Goal: Communication & Community: Participate in discussion

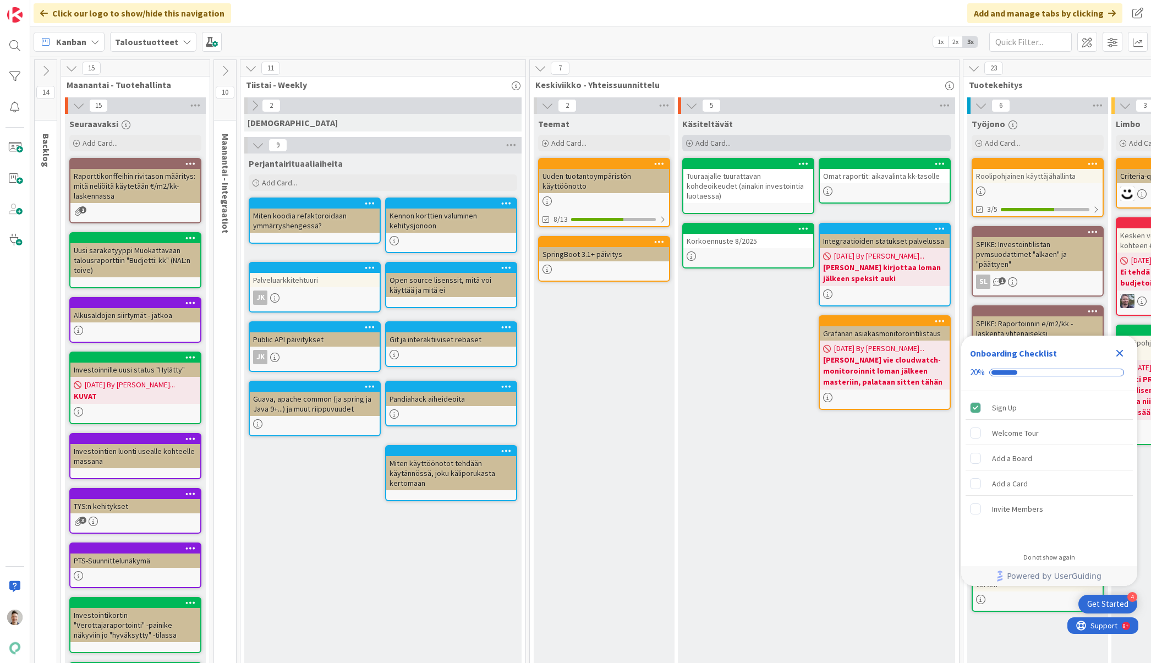
click at [773, 140] on div "Add Card..." at bounding box center [816, 143] width 268 height 17
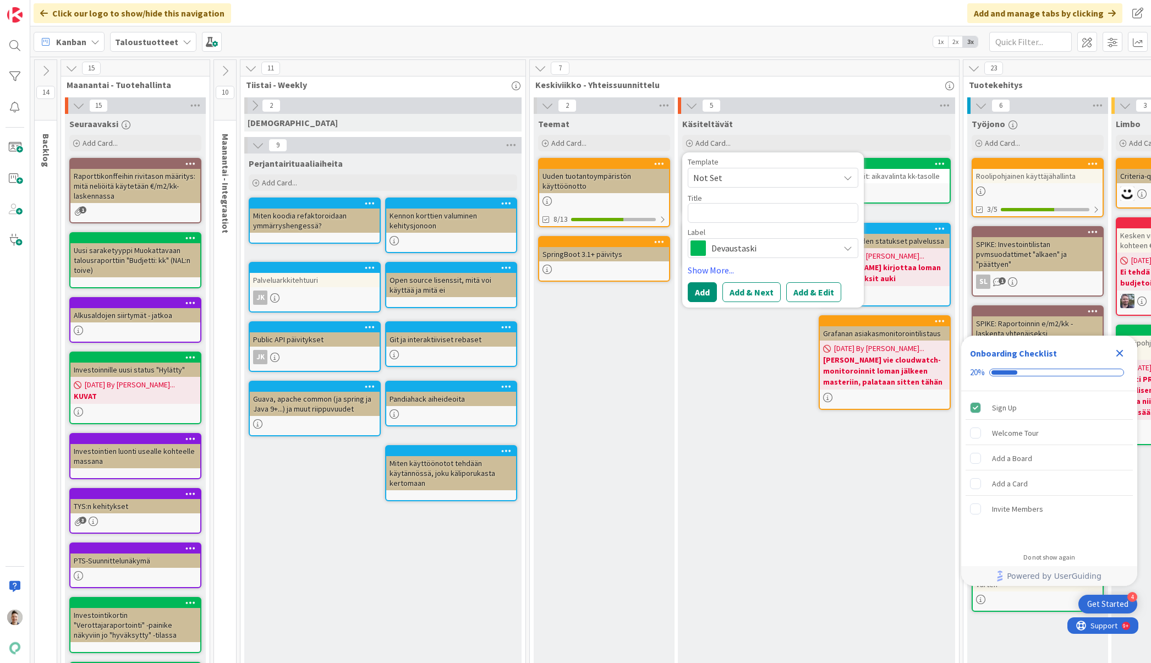
click at [787, 241] on span "Devaustaski" at bounding box center [772, 247] width 122 height 15
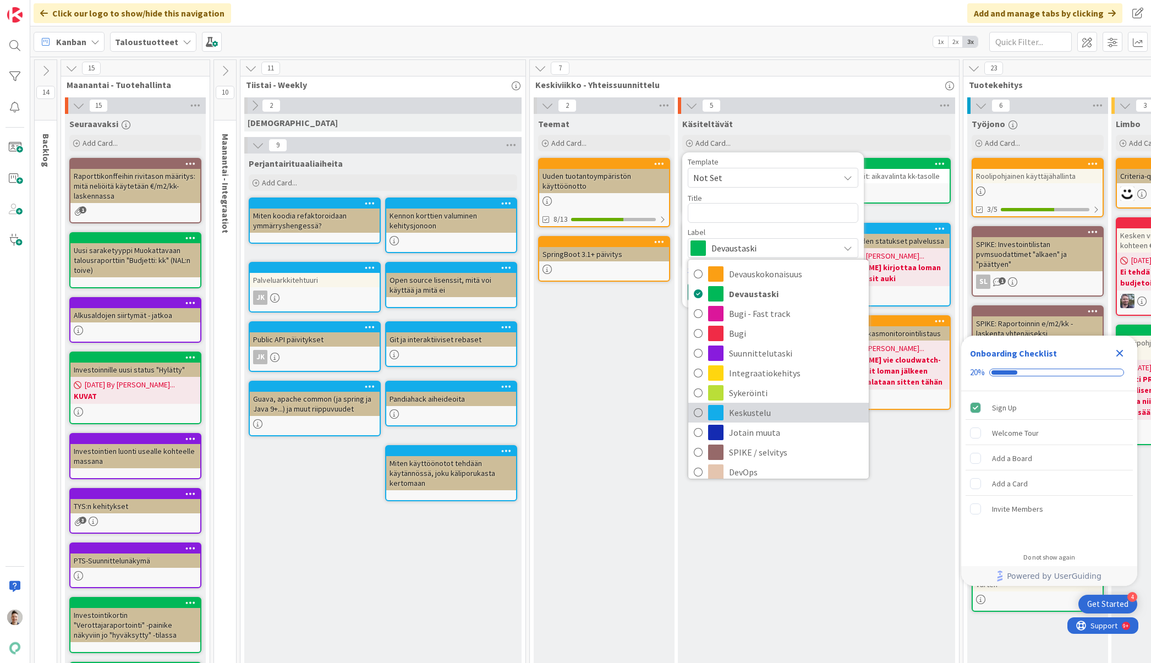
click at [757, 414] on span "Keskustelu" at bounding box center [796, 412] width 134 height 17
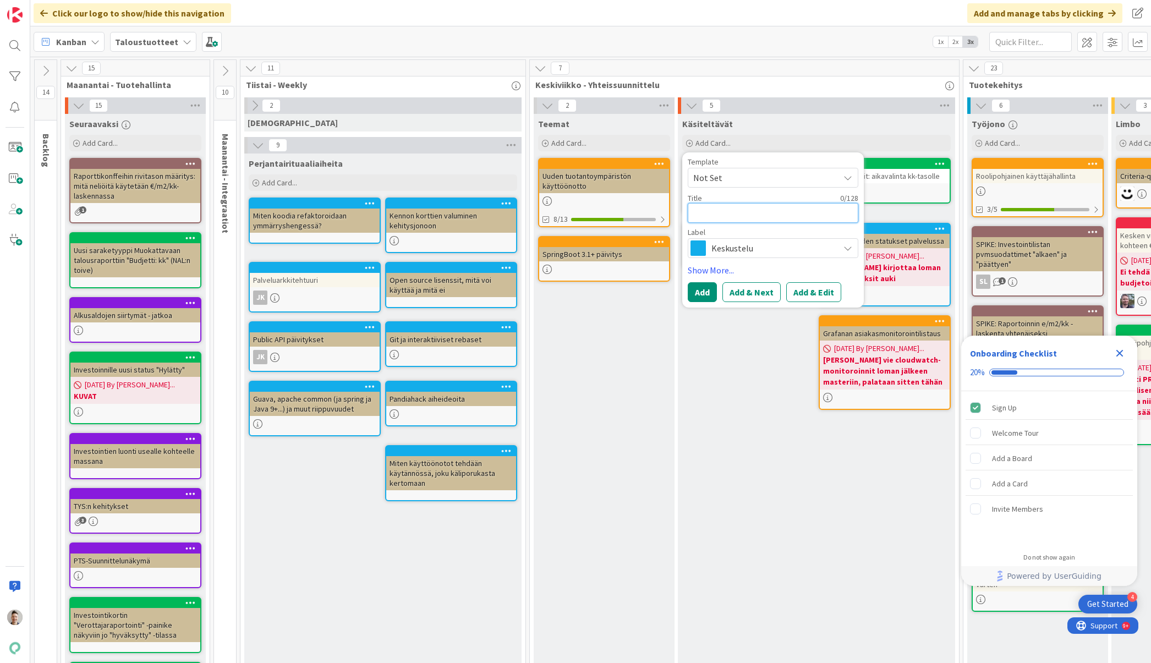
click at [757, 216] on textarea at bounding box center [773, 213] width 171 height 20
type textarea "x"
type textarea "S"
type textarea "x"
type textarea "Sw"
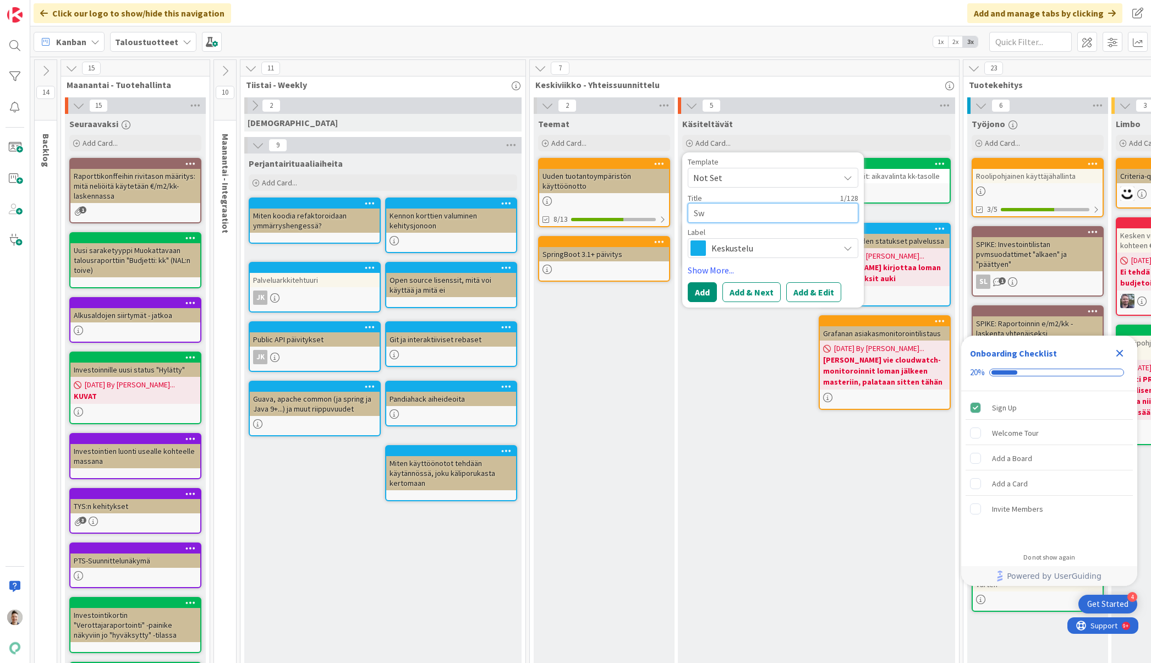
type textarea "x"
type textarea "Swa"
type textarea "x"
type textarea "Swap"
type textarea "x"
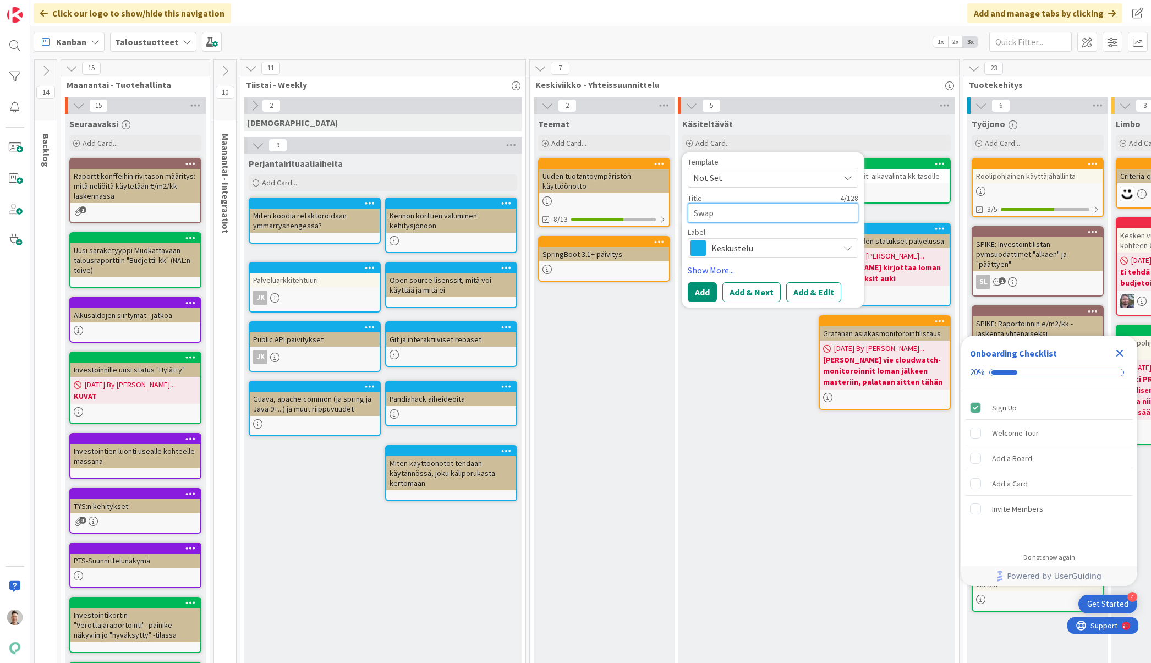
type textarea "Swap-"
type textarea "x"
type textarea "Swap-k"
type textarea "x"
type textarea "Swap-ko"
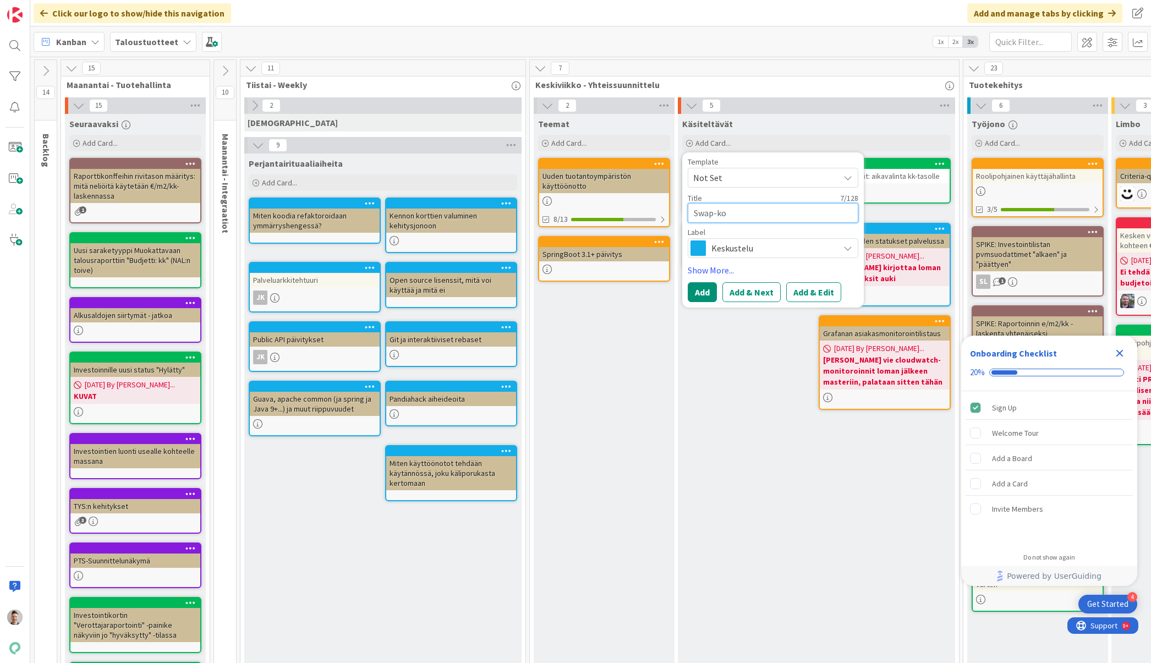
type textarea "x"
type textarea "Swap-kor"
type textarea "x"
type textarea "Swap-kork"
type textarea "x"
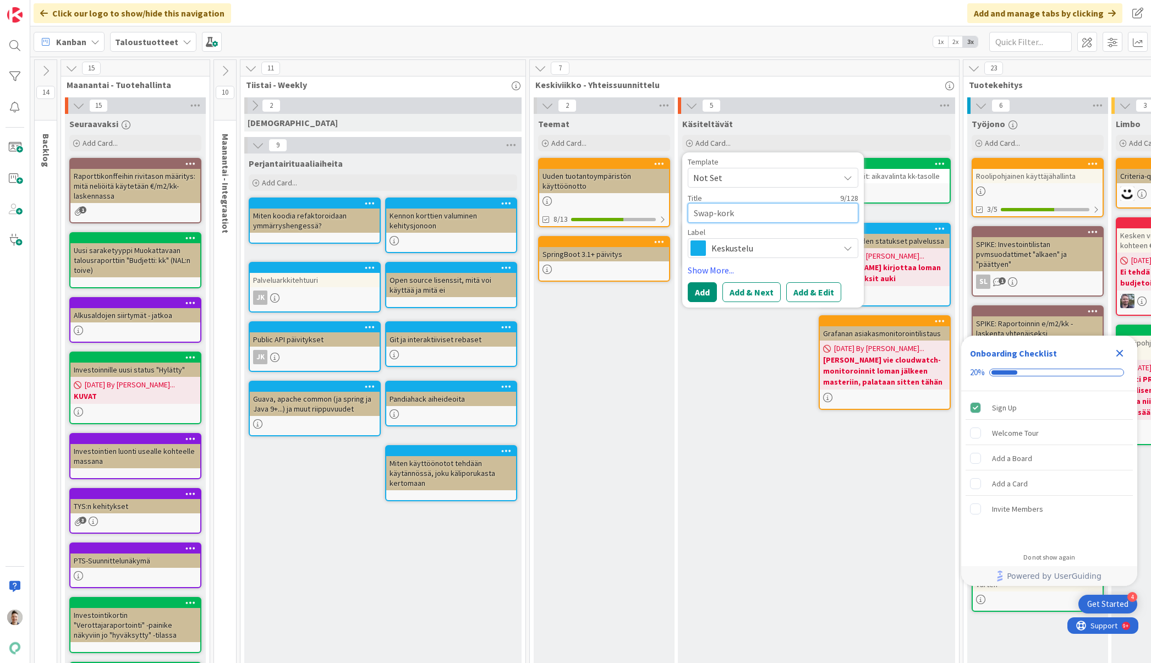
type textarea "Swap-korko"
type textarea "x"
type textarea "Swap-korkoj"
type textarea "x"
type textarea "Swap-korkoje"
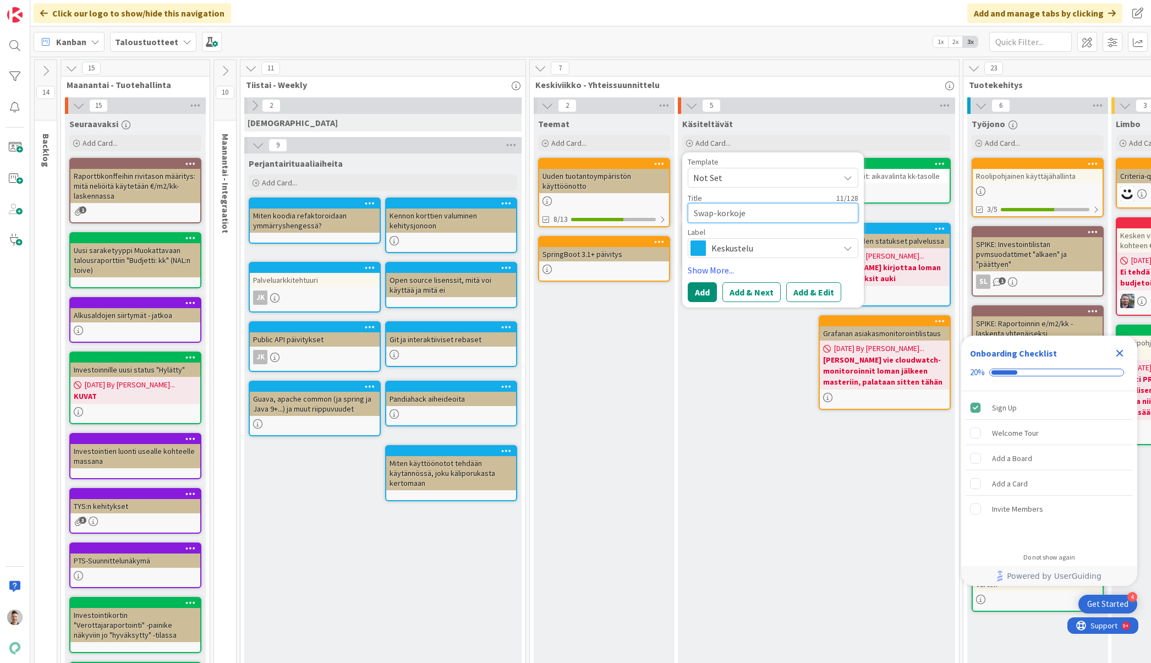
type textarea "x"
type textarea "Swap-korkojen"
type textarea "x"
type textarea "Swap-korkojen ti"
type textarea "x"
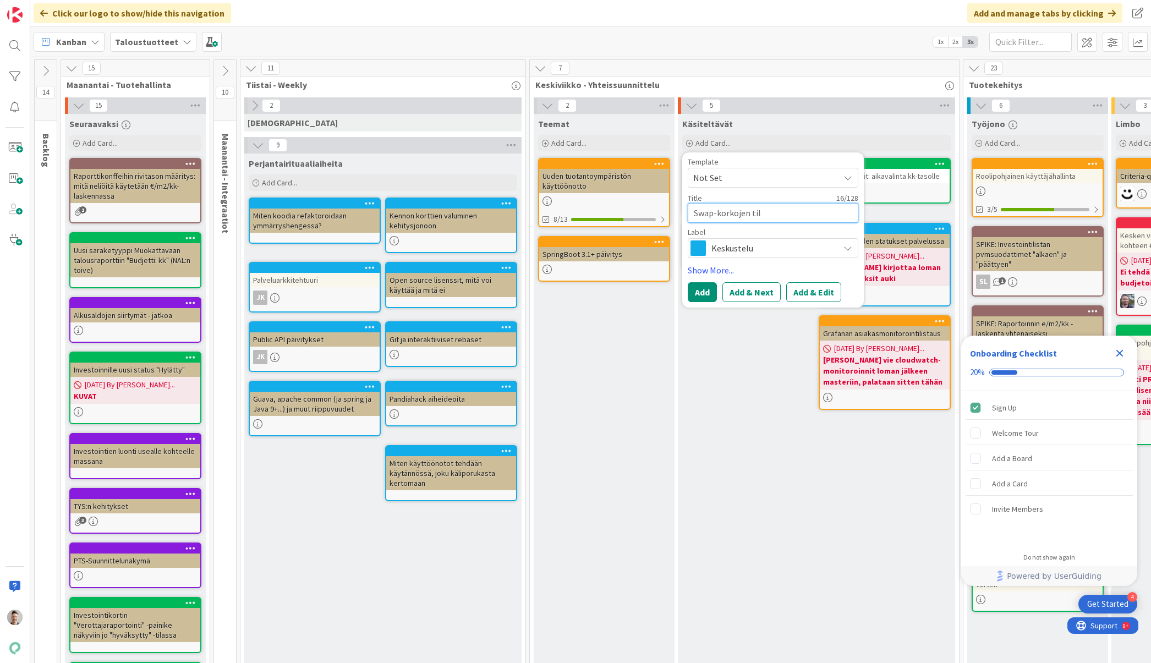
type textarea "Swap-korkojen tila"
type textarea "x"
type textarea "Swap-korkojen tilan"
type textarea "x"
type textarea "Swap-korkojen tilanne"
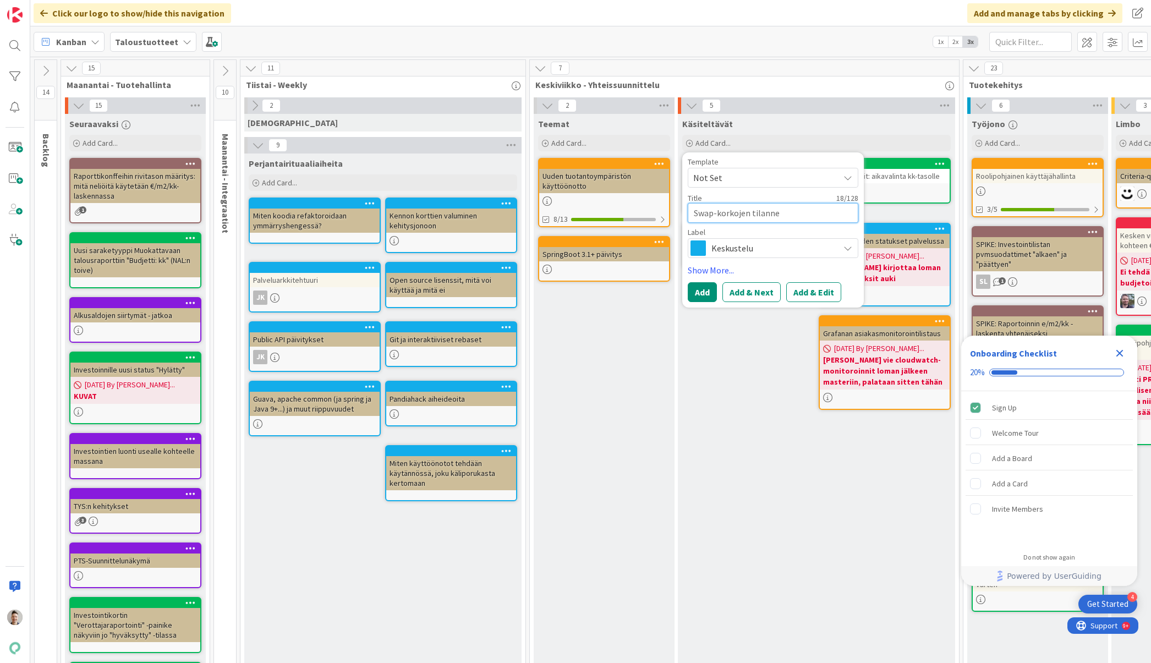
type textarea "x"
type textarea "Swap-korkojen tilanne"
click at [721, 274] on link "Show More..." at bounding box center [773, 269] width 171 height 13
type textarea "x"
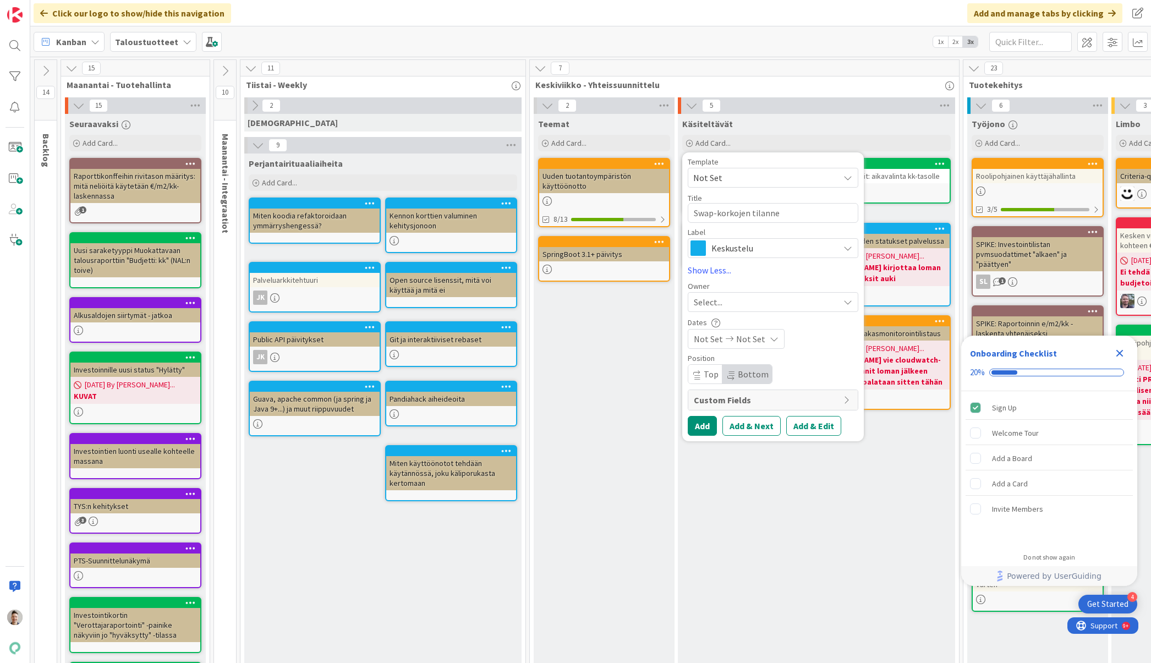
click at [724, 301] on div "Select..." at bounding box center [766, 301] width 145 height 13
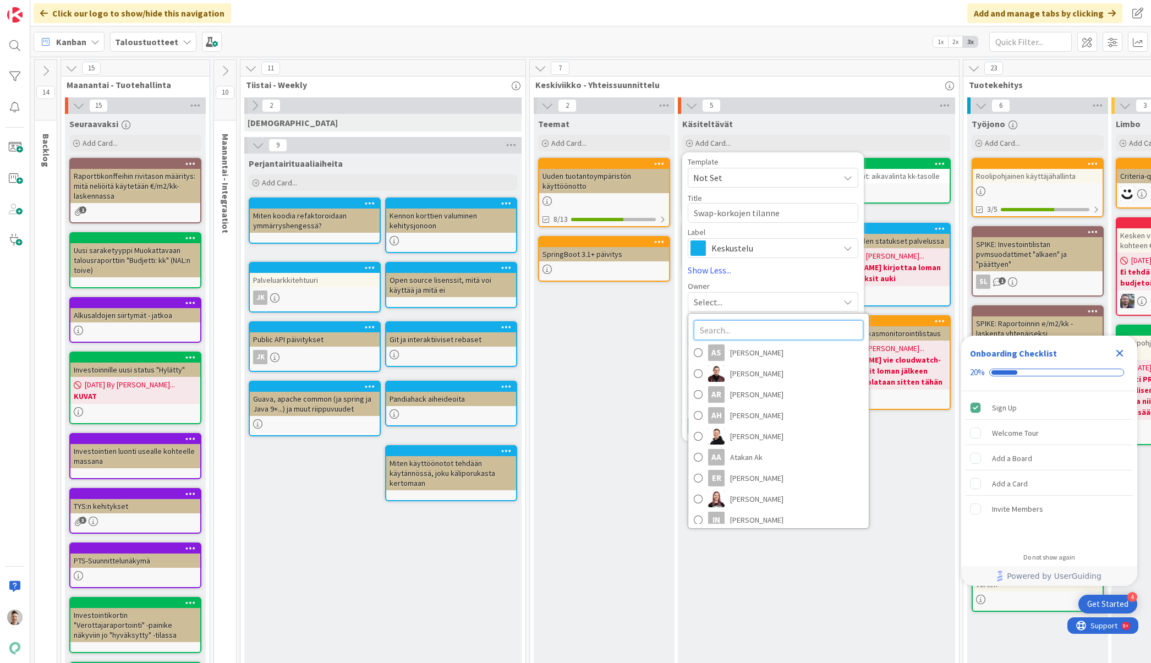
click at [735, 331] on input "text" at bounding box center [778, 330] width 169 height 20
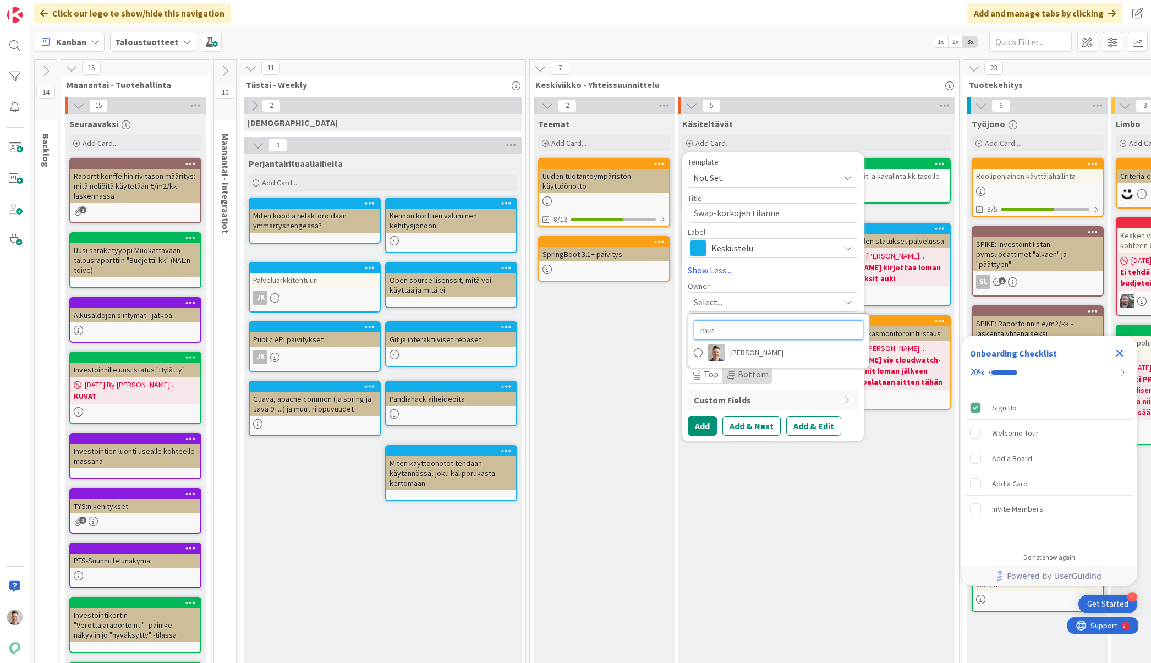
type input "min"
click at [755, 353] on span "[PERSON_NAME]" at bounding box center [756, 352] width 53 height 17
type textarea "x"
click at [699, 424] on button "Add" at bounding box center [702, 426] width 29 height 20
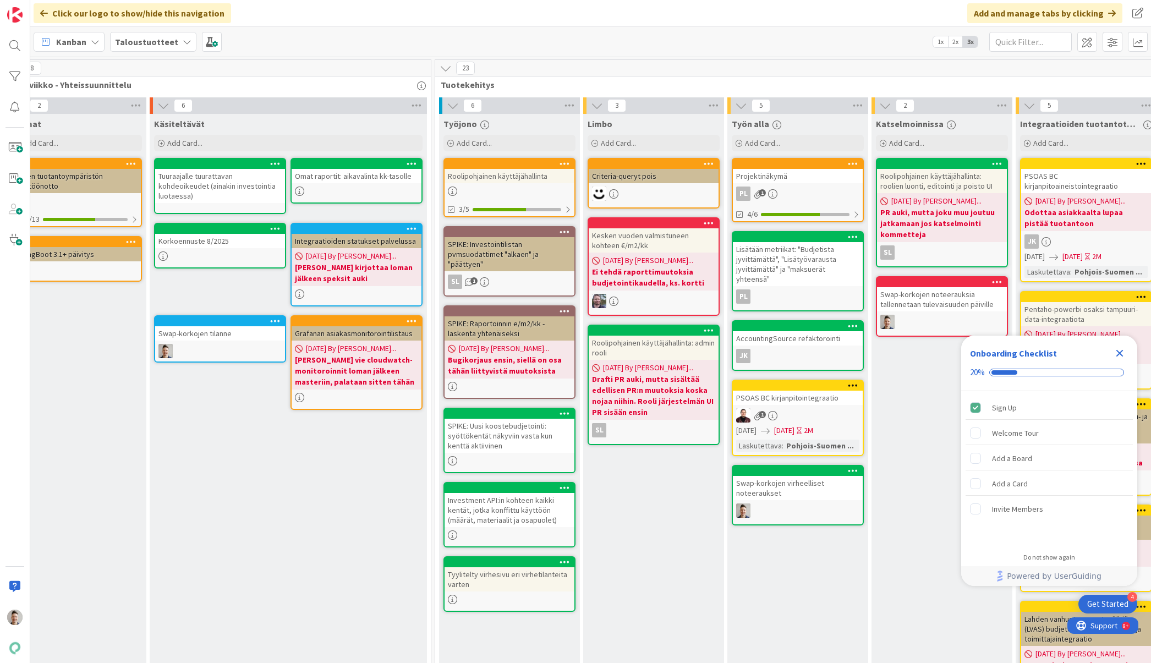
scroll to position [0, 572]
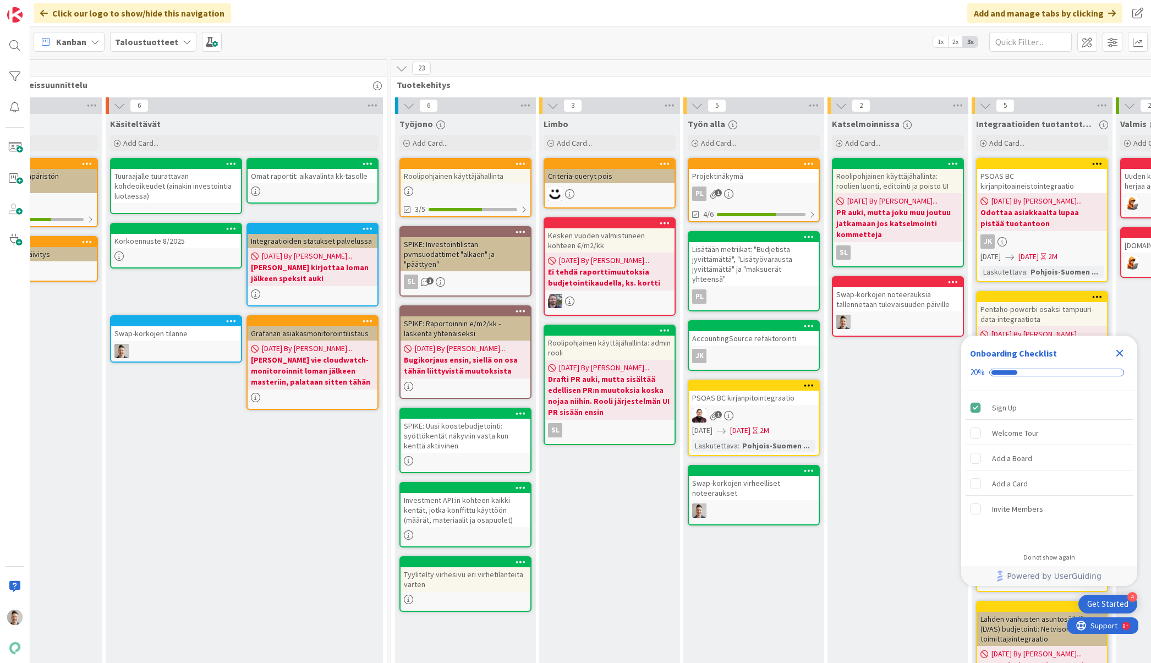
click at [1117, 351] on icon "Close Checklist" at bounding box center [1119, 353] width 7 height 7
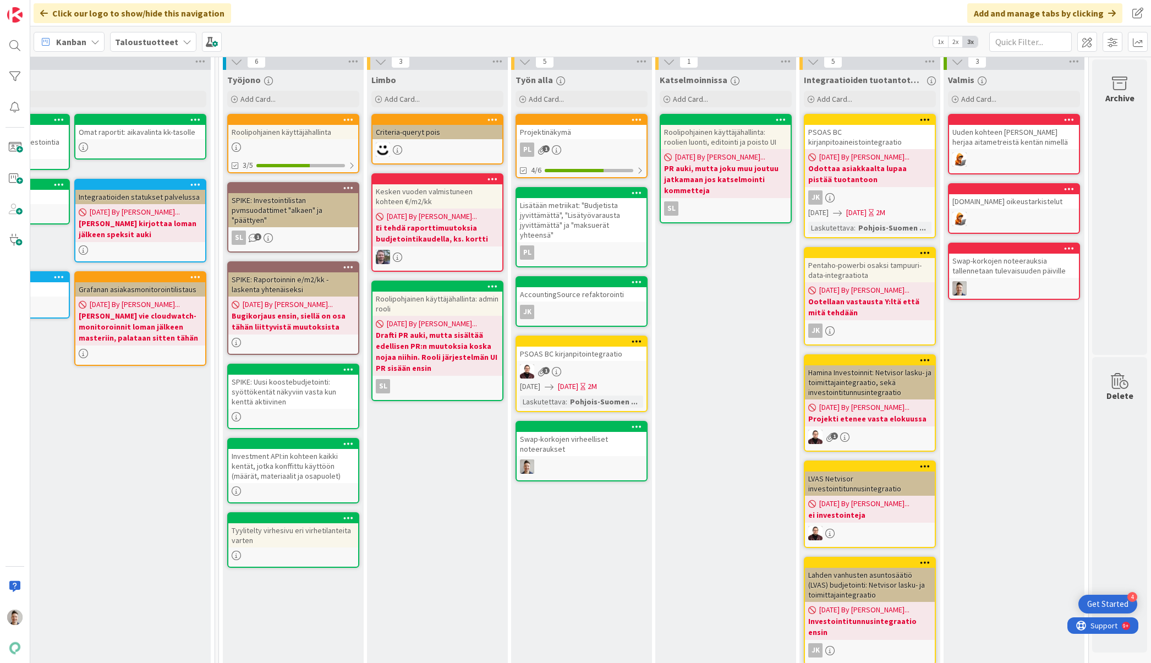
scroll to position [0, 744]
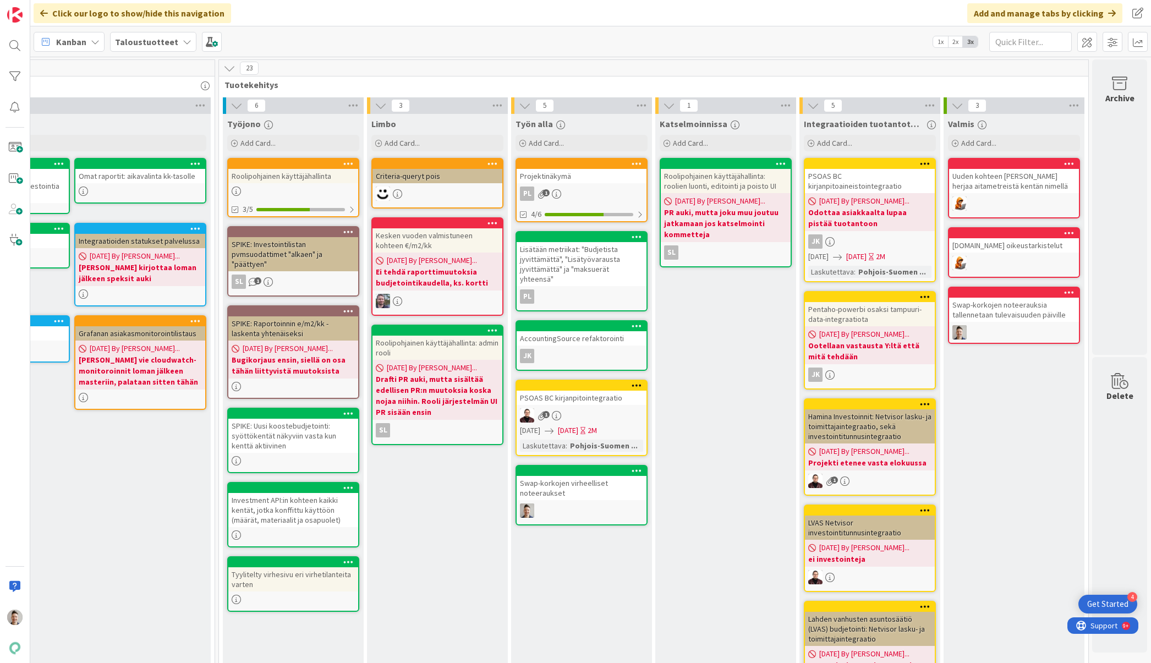
drag, startPoint x: 724, startPoint y: 303, endPoint x: 1012, endPoint y: 3, distance: 415.5
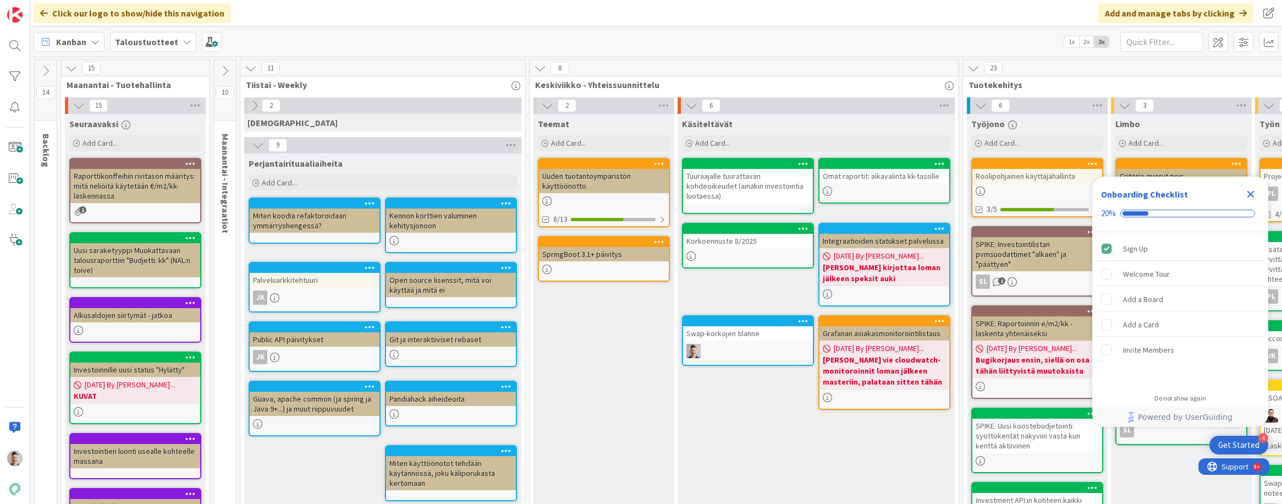
click at [1254, 195] on icon "Close Checklist" at bounding box center [1250, 194] width 13 height 13
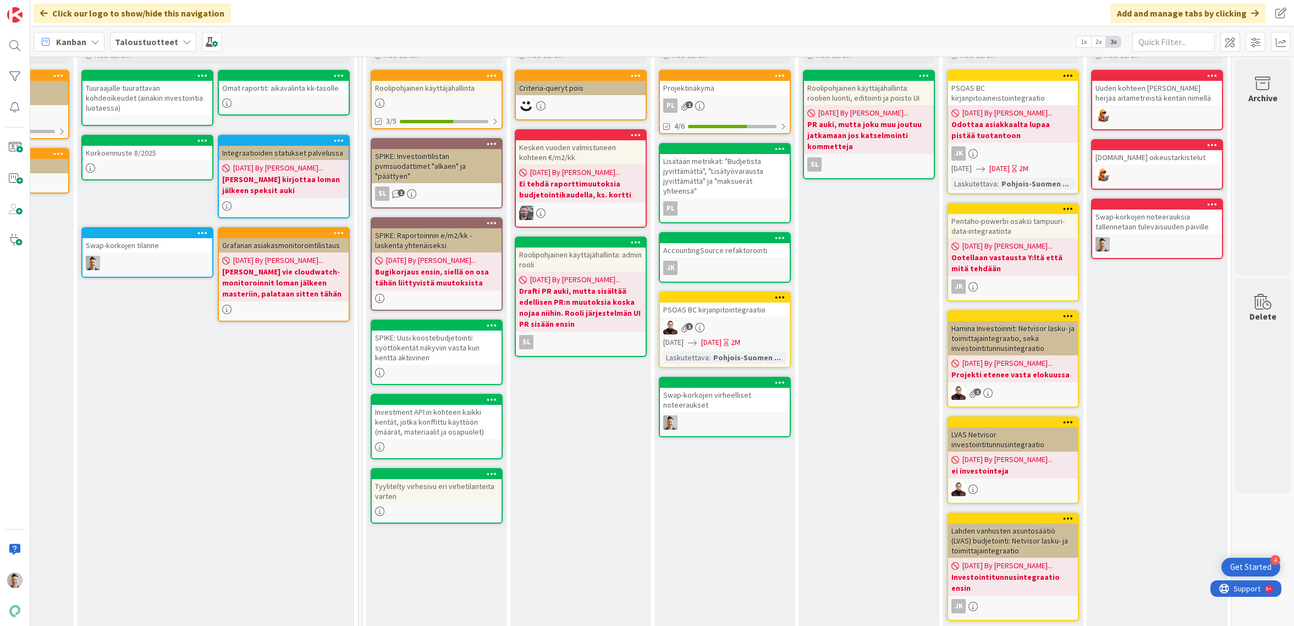
scroll to position [0, 609]
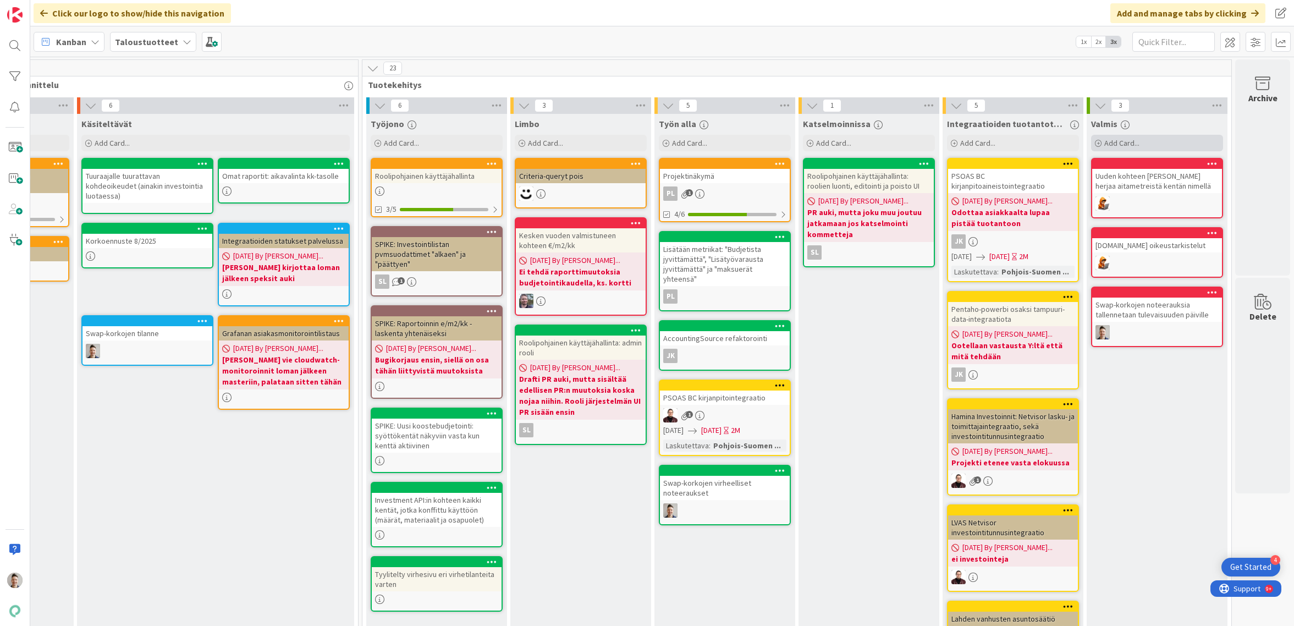
click at [1149, 149] on div "Add Card..." at bounding box center [1157, 143] width 132 height 17
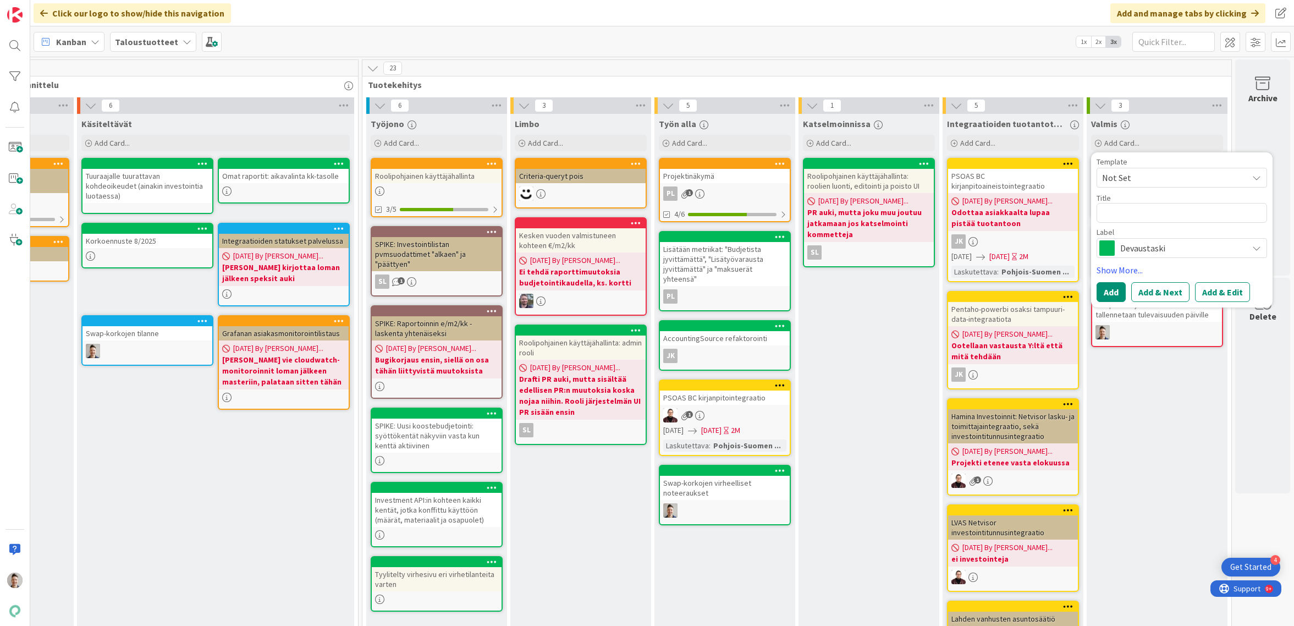
click at [1169, 252] on span "Devaustaski" at bounding box center [1181, 247] width 122 height 15
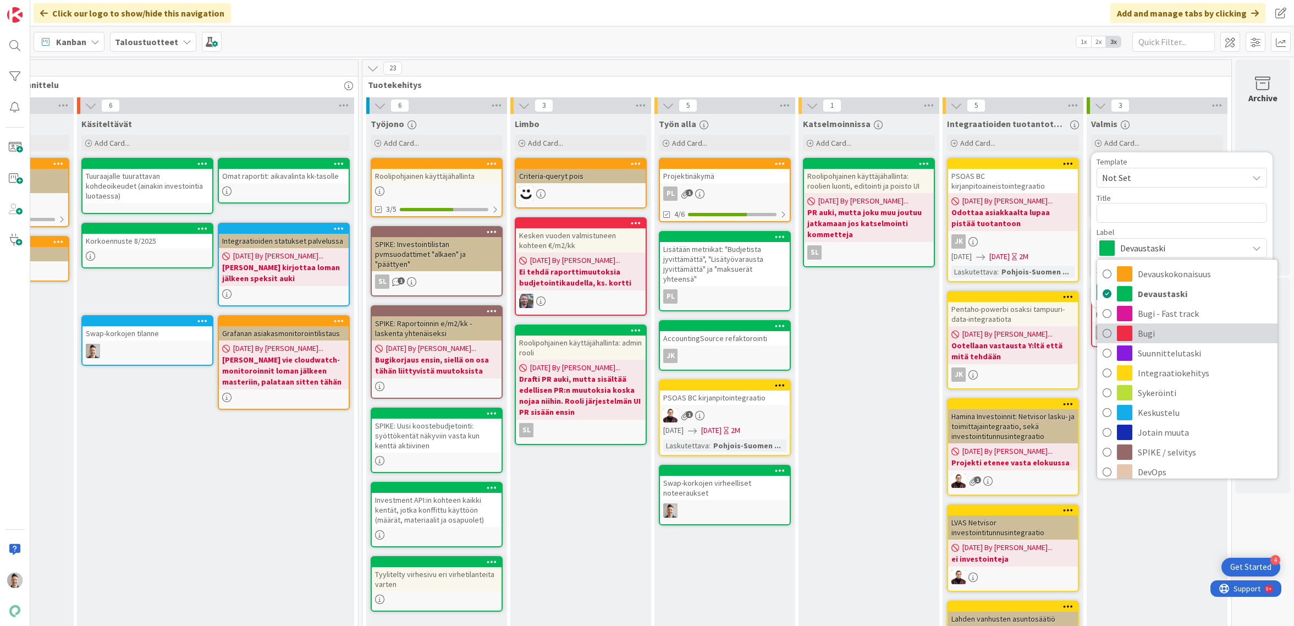
click at [1165, 328] on span "Bugi" at bounding box center [1205, 333] width 134 height 17
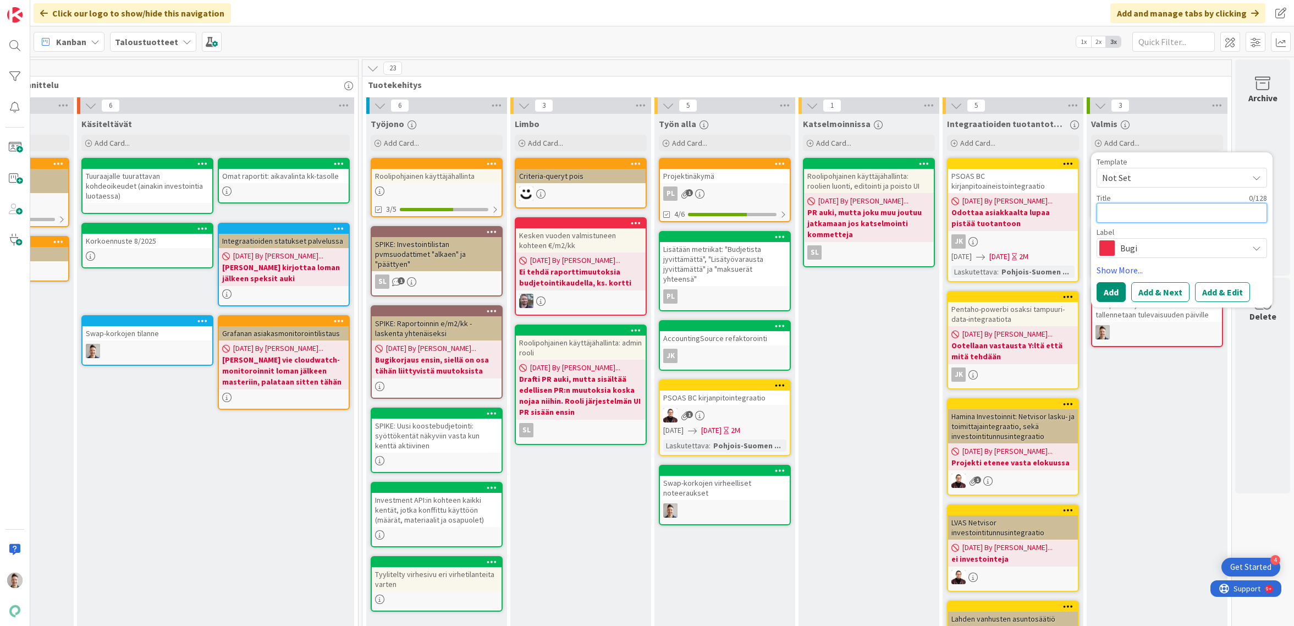
click at [1157, 214] on textarea at bounding box center [1182, 213] width 171 height 20
type textarea "x"
type textarea "K"
type textarea "x"
type textarea "Ku"
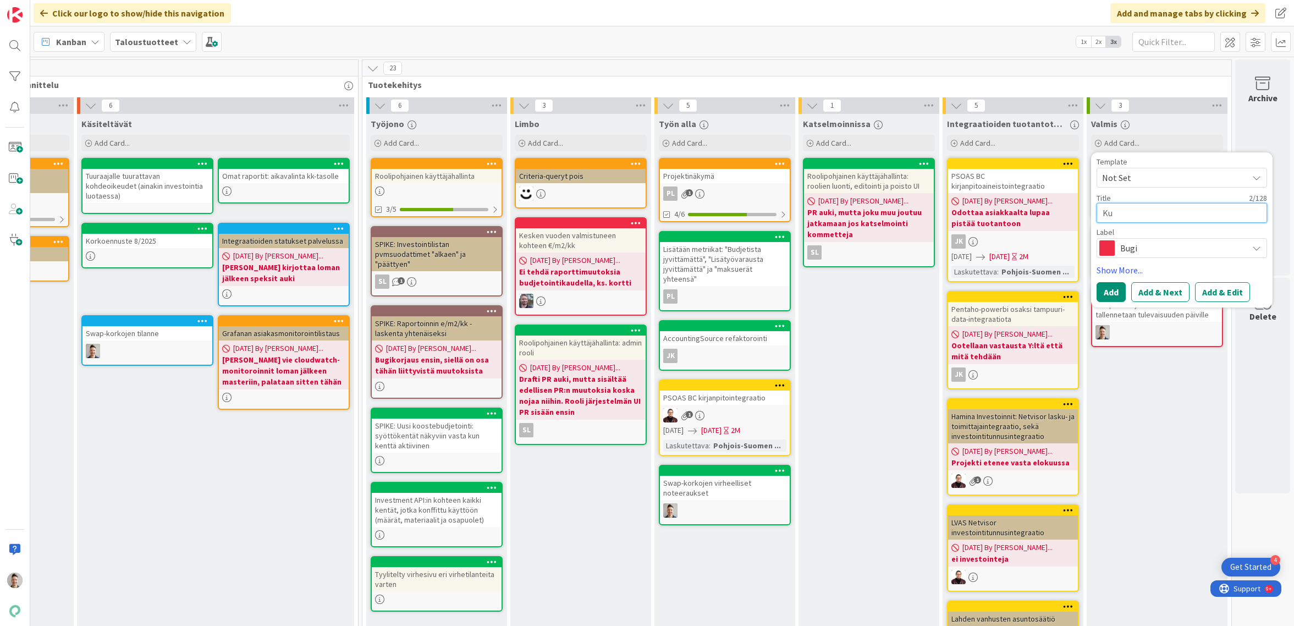
type textarea "x"
type textarea "Kuu"
type textarea "x"
type textarea "Kuun"
type textarea "x"
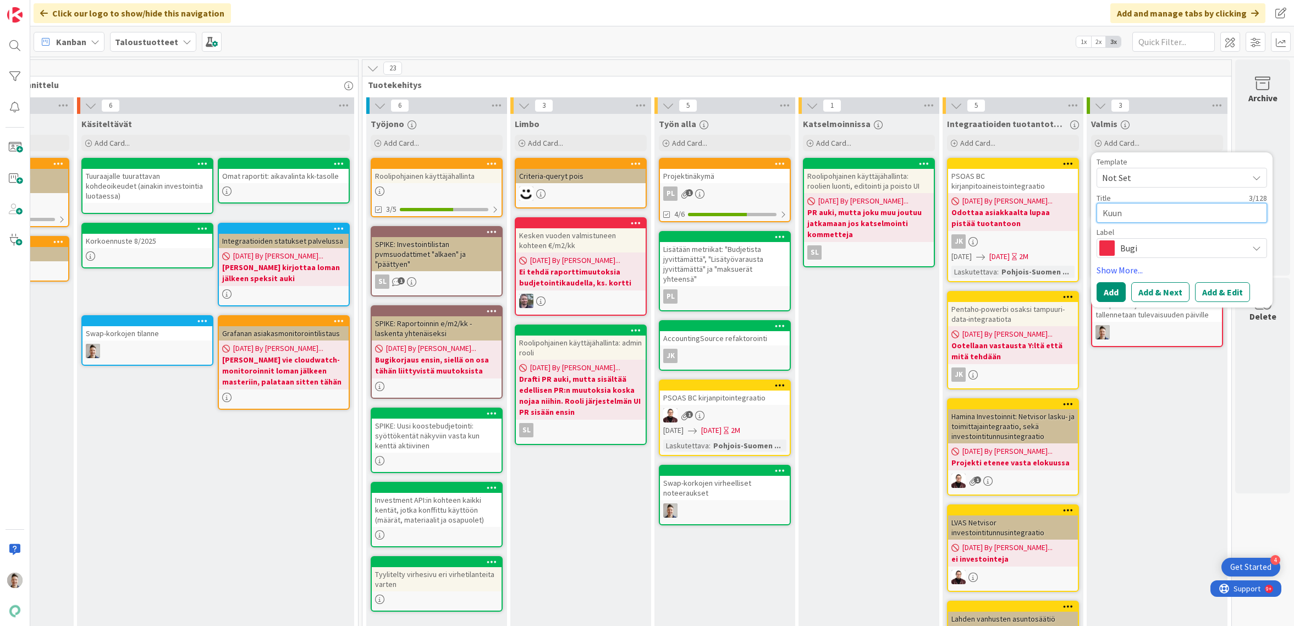
type textarea "Kuun"
type textarea "x"
type textarea "Kuun v"
type textarea "x"
type textarea "Kuun vi"
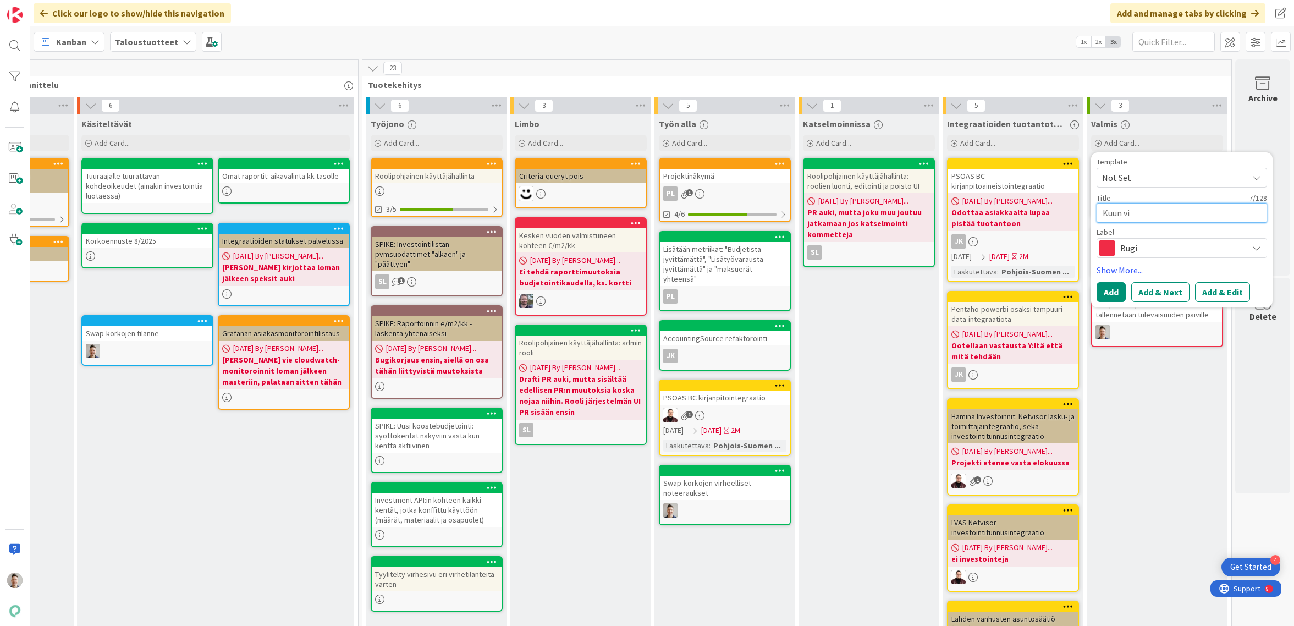
type textarea "x"
type textarea "Kuun vii"
type textarea "x"
type textarea "Kuun viim"
type textarea "x"
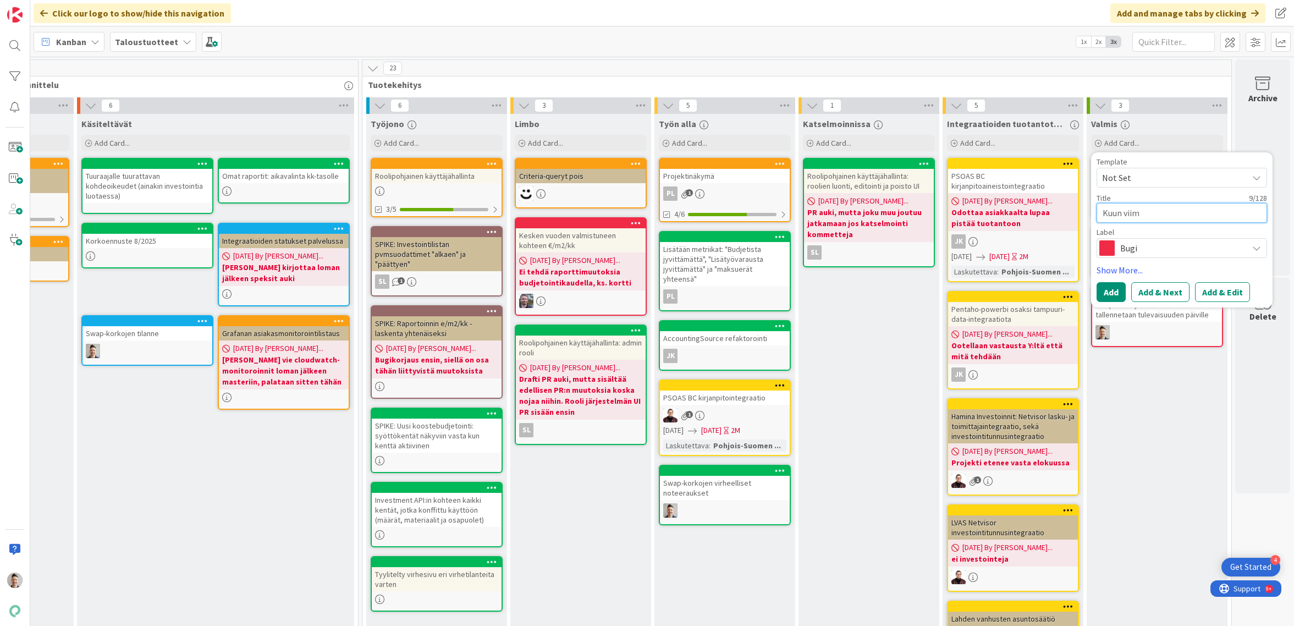
type textarea "Kuun viime"
type textarea "x"
type textarea "Kuun viimei"
type textarea "x"
type textarea "Kuun viimeis"
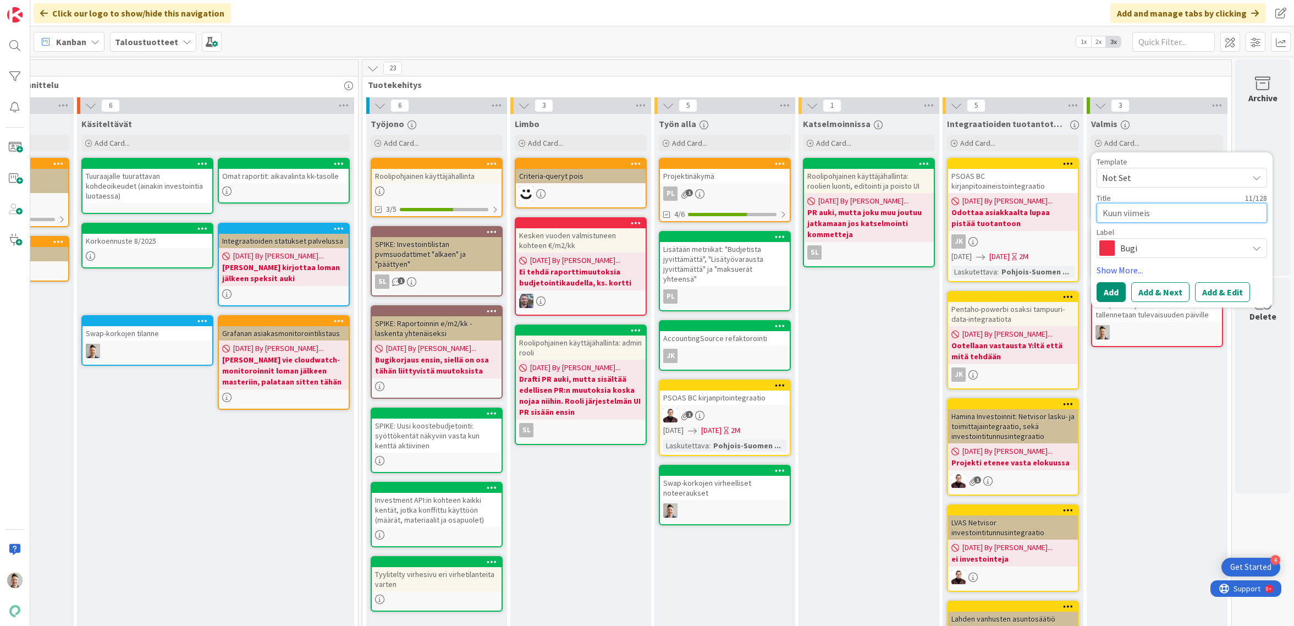
type textarea "x"
type textarea "Kuun viimeist"
type textarea "x"
type textarea "Kuun viimeistä"
type textarea "x"
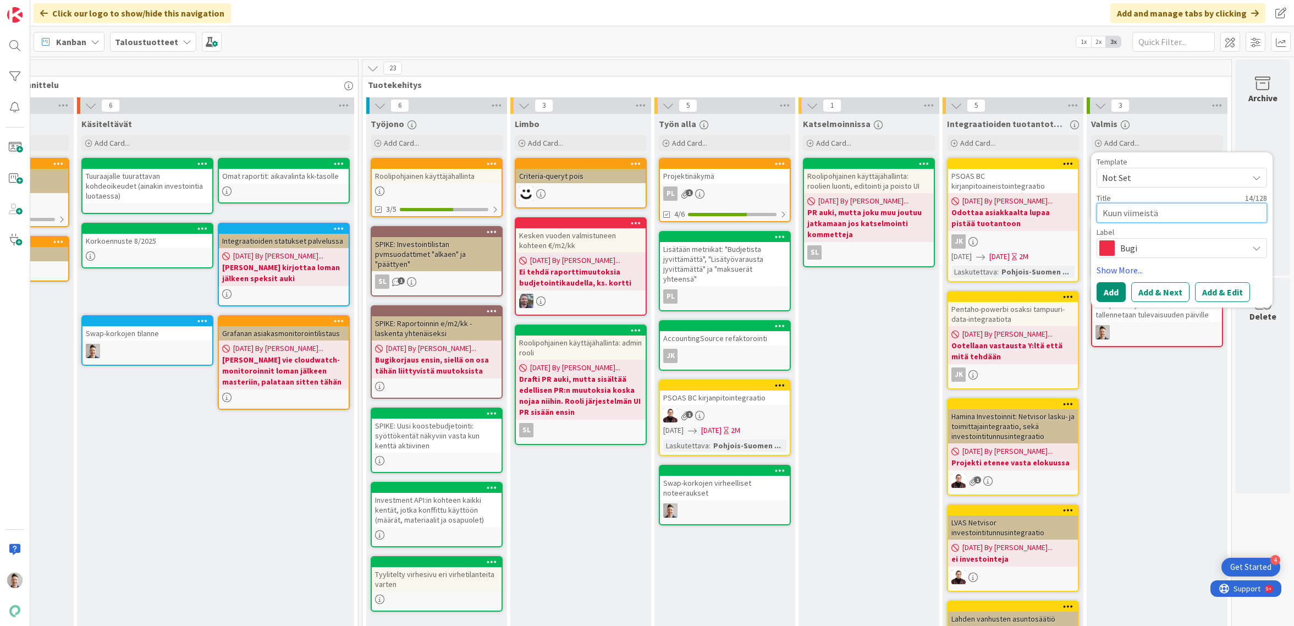
type textarea "Kuun viimeist"
type textarea "x"
type textarea "Kuun viimeiste"
type textarea "x"
type textarea "Kuun viimeisten"
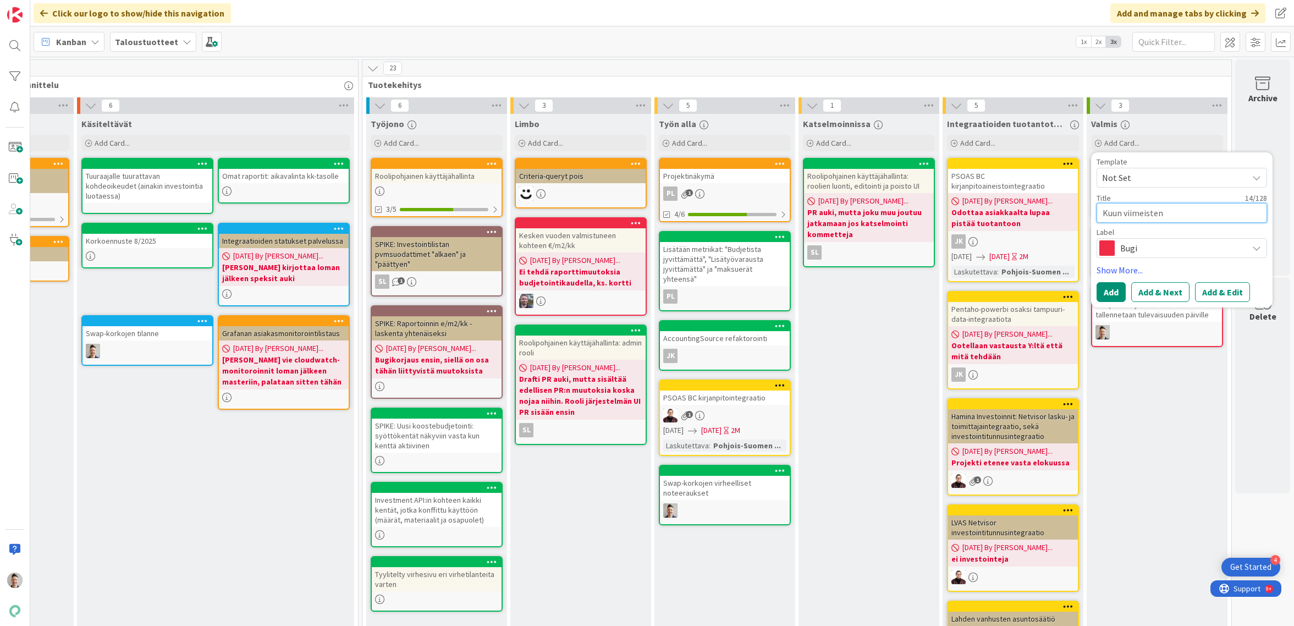
type textarea "x"
type textarea "Kuun viimeisten"
type textarea "x"
type textarea "Kuun viimeisten p"
type textarea "x"
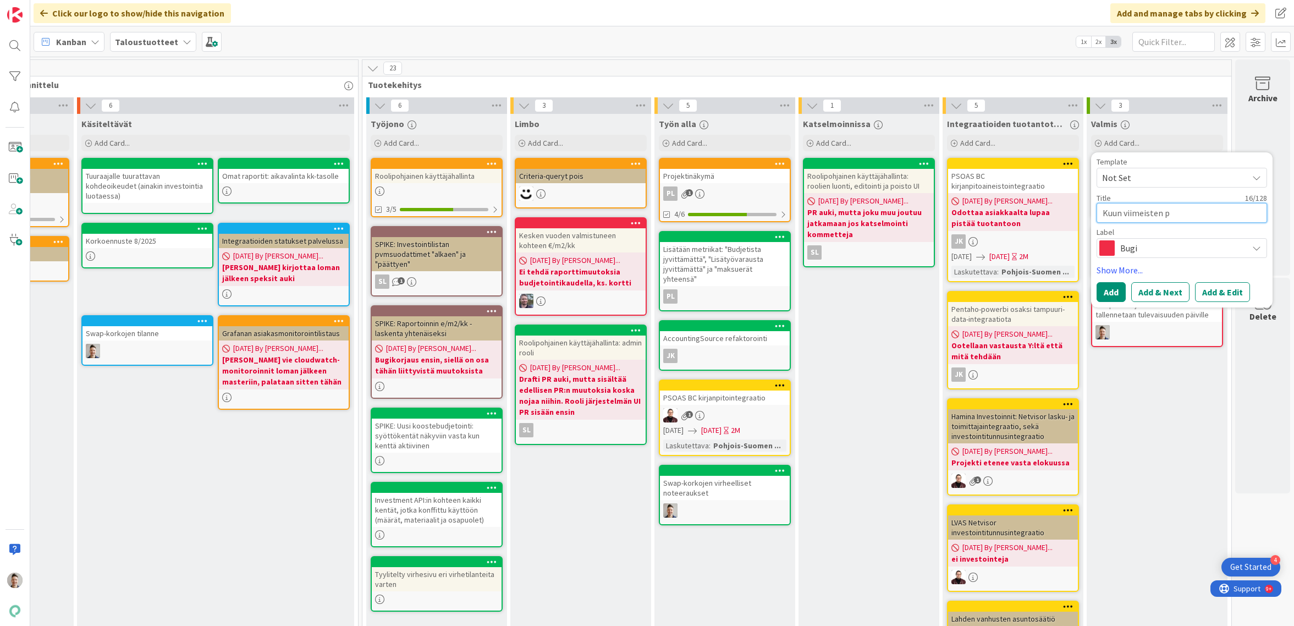
type textarea "[PERSON_NAME] viimeisten pä"
type textarea "x"
type textarea "[PERSON_NAME] viimeisten päi"
type textarea "x"
type textarea "[PERSON_NAME] viimeisten päiv"
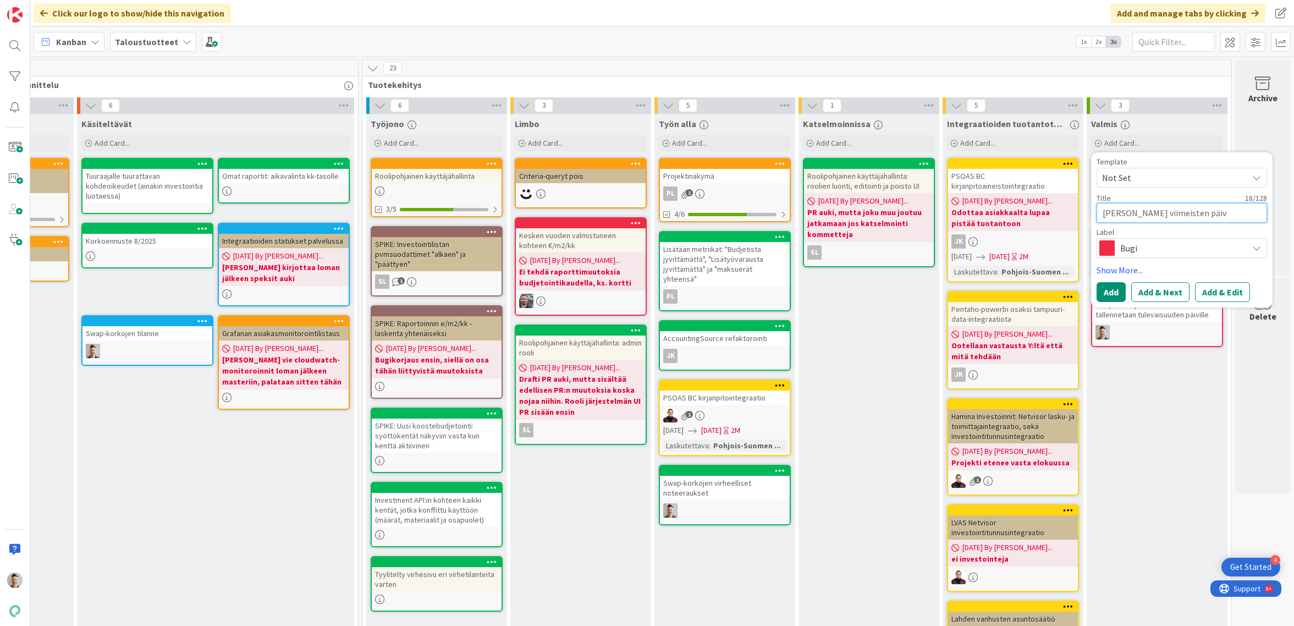
type textarea "x"
type textarea "[PERSON_NAME] viimeisten päivi"
type textarea "x"
type textarea "[PERSON_NAME] viimeisten päiv"
type textarea "x"
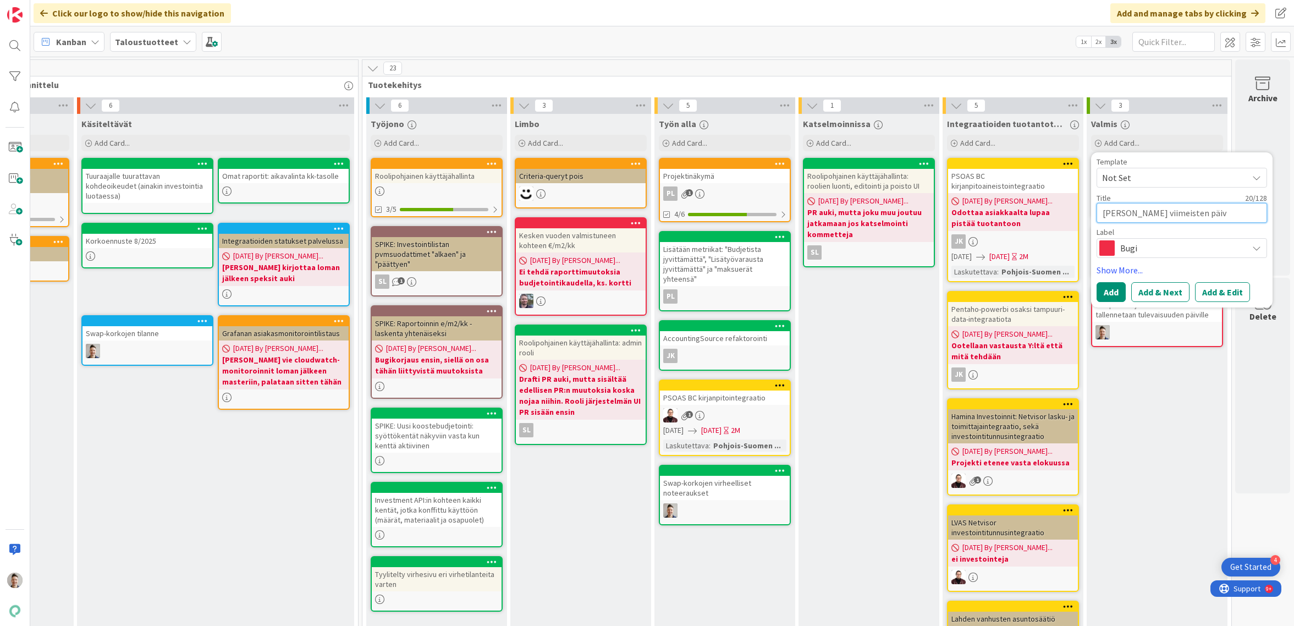
type textarea "[PERSON_NAME] viimeisten päi"
type textarea "x"
type textarea "[PERSON_NAME] viimeisten pä"
type textarea "x"
type textarea "Kuun viimeisten"
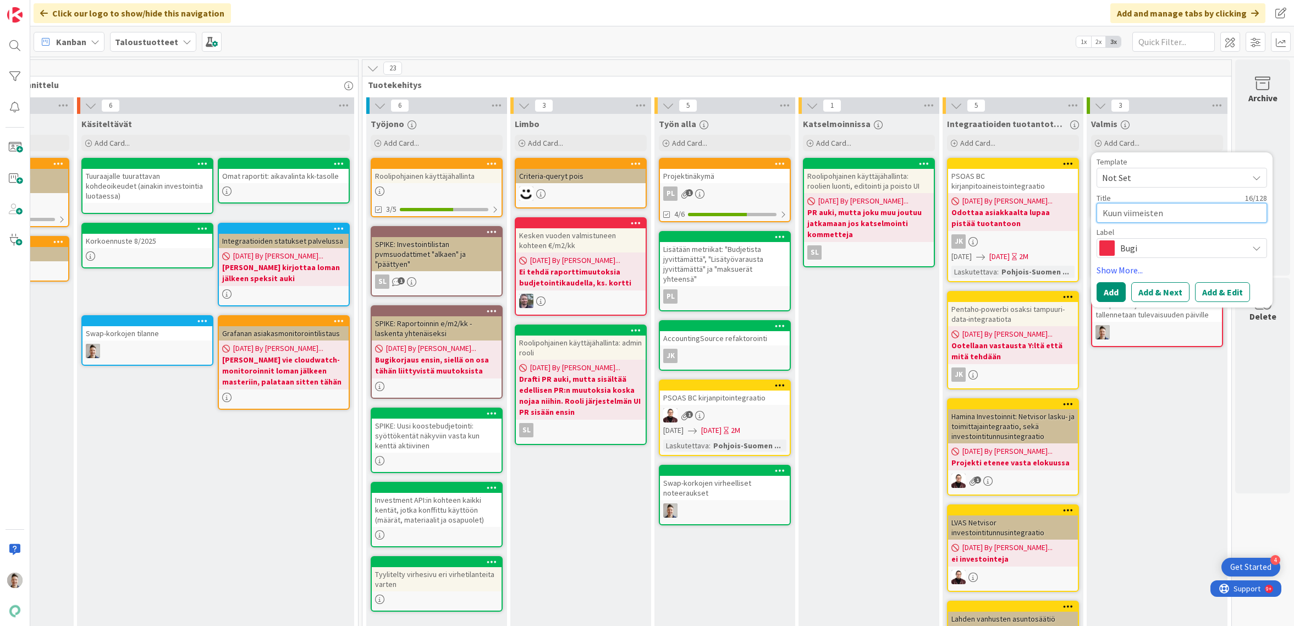
type textarea "x"
type textarea "Kuun viimeisten"
type textarea "x"
type textarea "Kuun viimeiste"
type textarea "x"
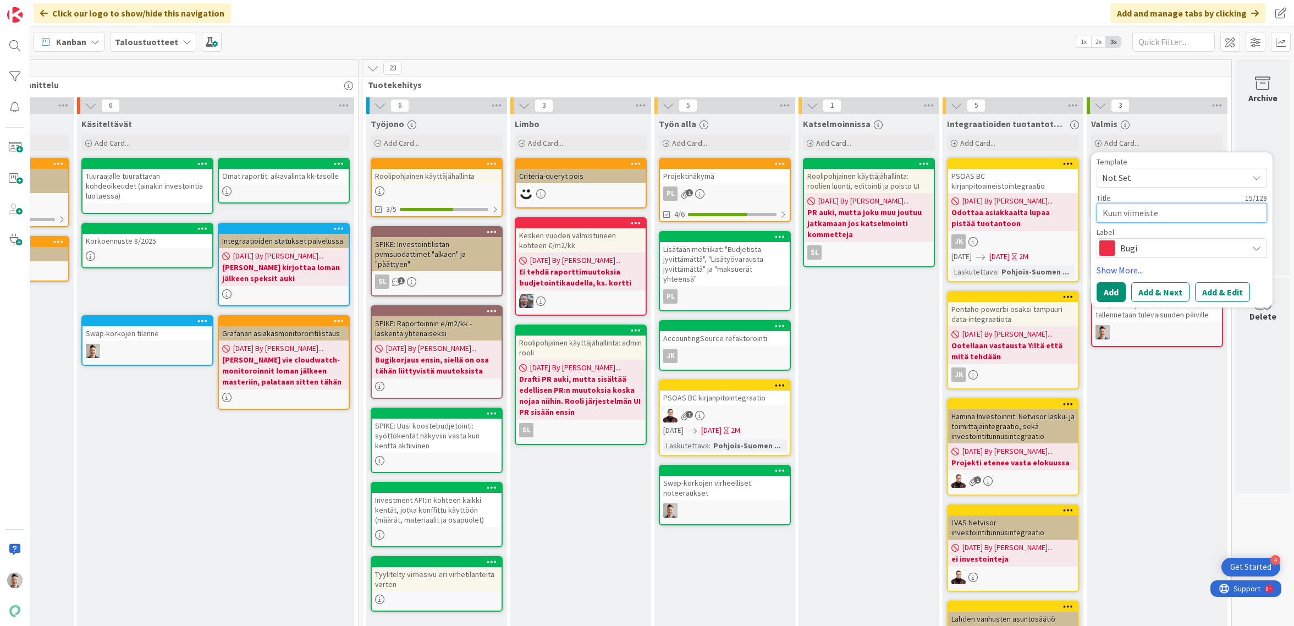
type textarea "Kuun viimeist"
type textarea "x"
type textarea "Kuun viimeis"
type textarea "x"
type textarea "Kuun viimei"
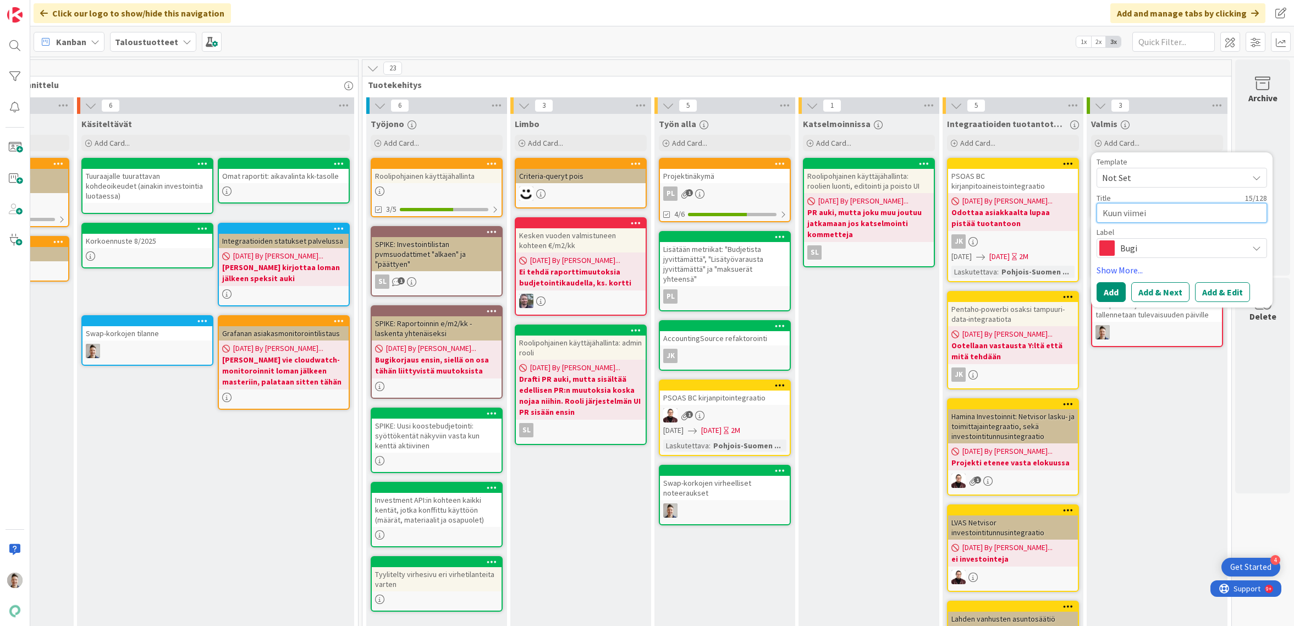
type textarea "x"
type textarea "Kuun viime"
type textarea "x"
type textarea "Kuun viim"
type textarea "x"
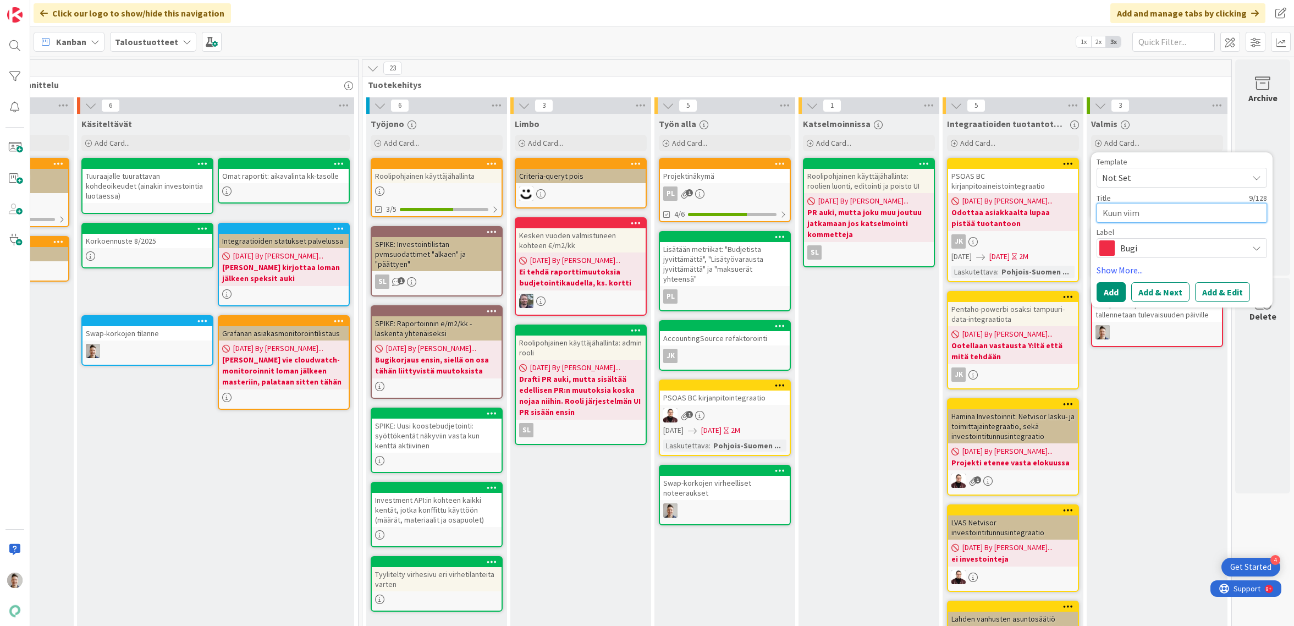
type textarea "Kuun vii"
type textarea "x"
type textarea "Kuun vi"
type textarea "x"
type textarea "Kuun v"
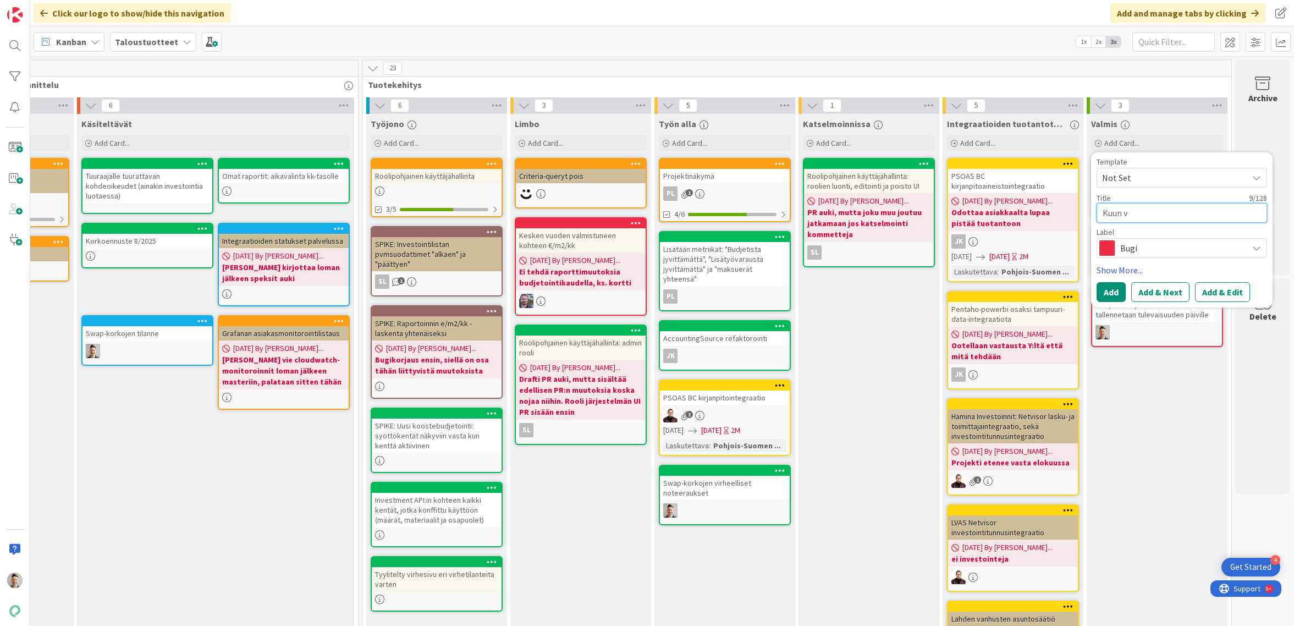
type textarea "x"
type textarea "Kuun"
type textarea "x"
type textarea "Kuun"
type textarea "x"
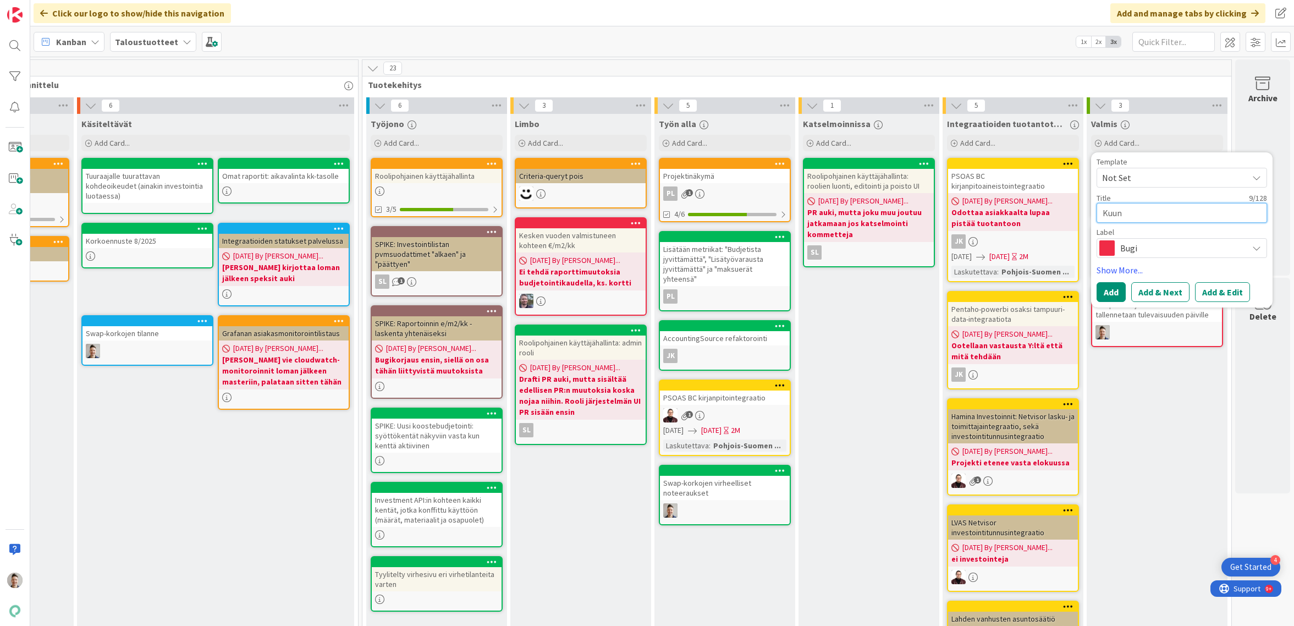
type textarea "Kuu"
type textarea "x"
type textarea "Ku"
type textarea "x"
type textarea "K"
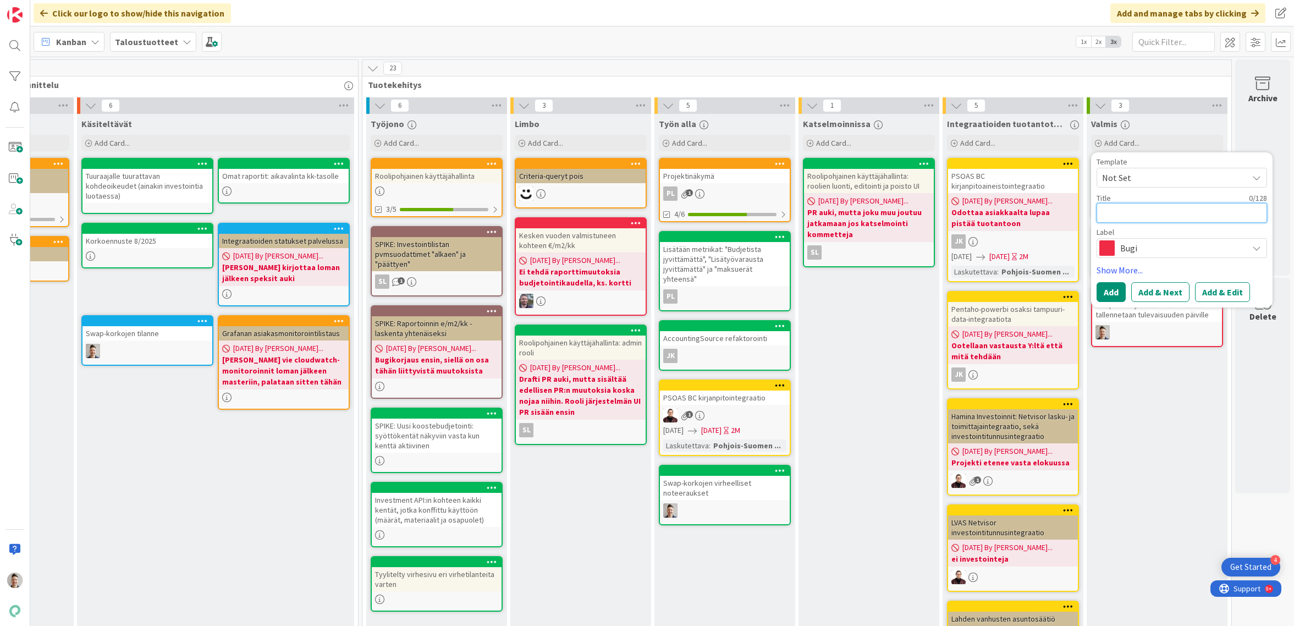
type textarea "x"
type textarea "S"
type textarea "x"
type textarea "Sw"
type textarea "x"
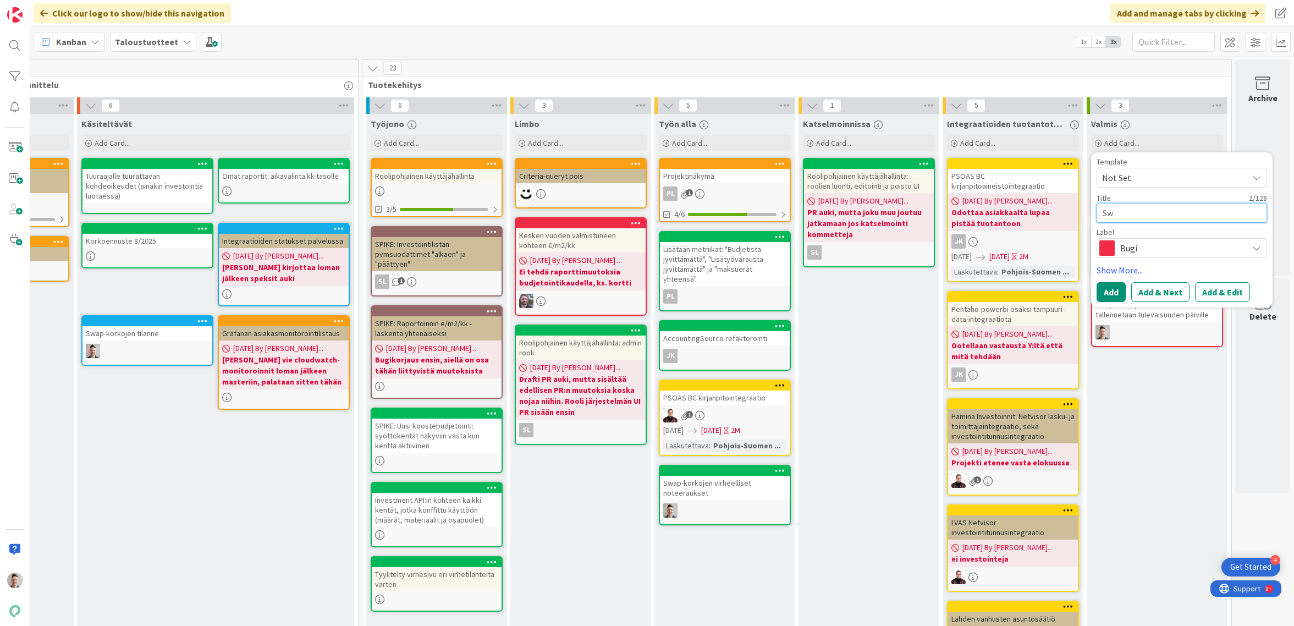
type textarea "Swa"
type textarea "x"
type textarea "Swap"
type textarea "x"
type textarea "Swap-"
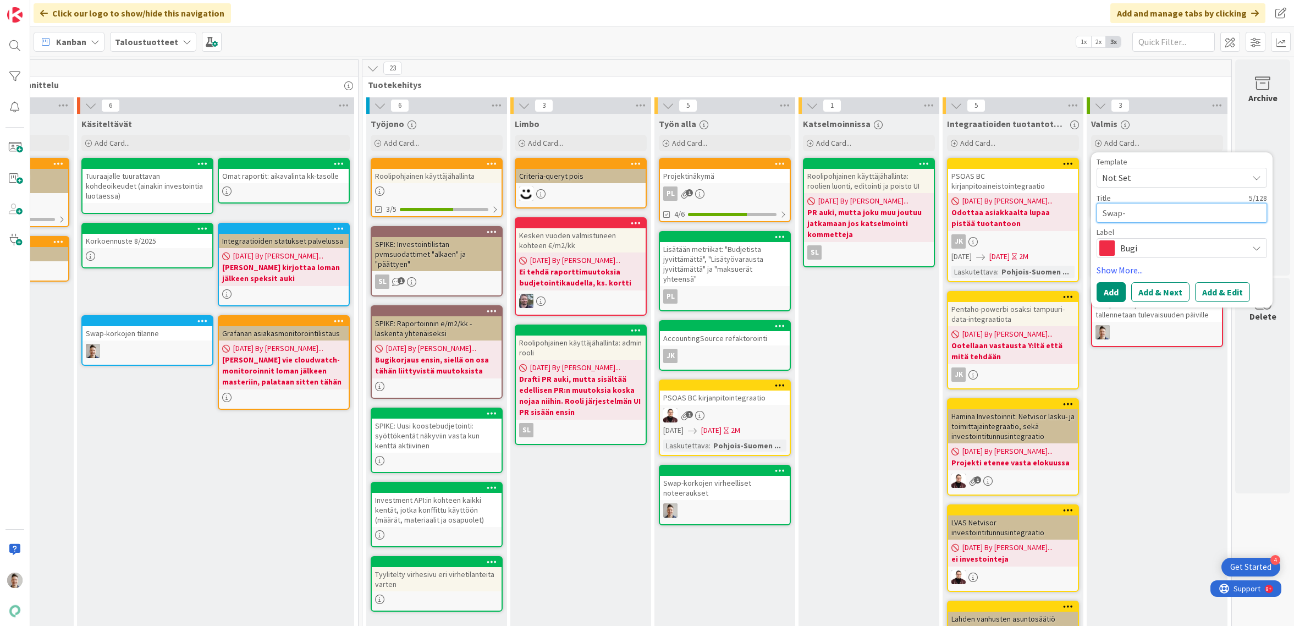
type textarea "x"
type textarea "Swap-k"
type textarea "x"
type textarea "Swap-ko"
type textarea "x"
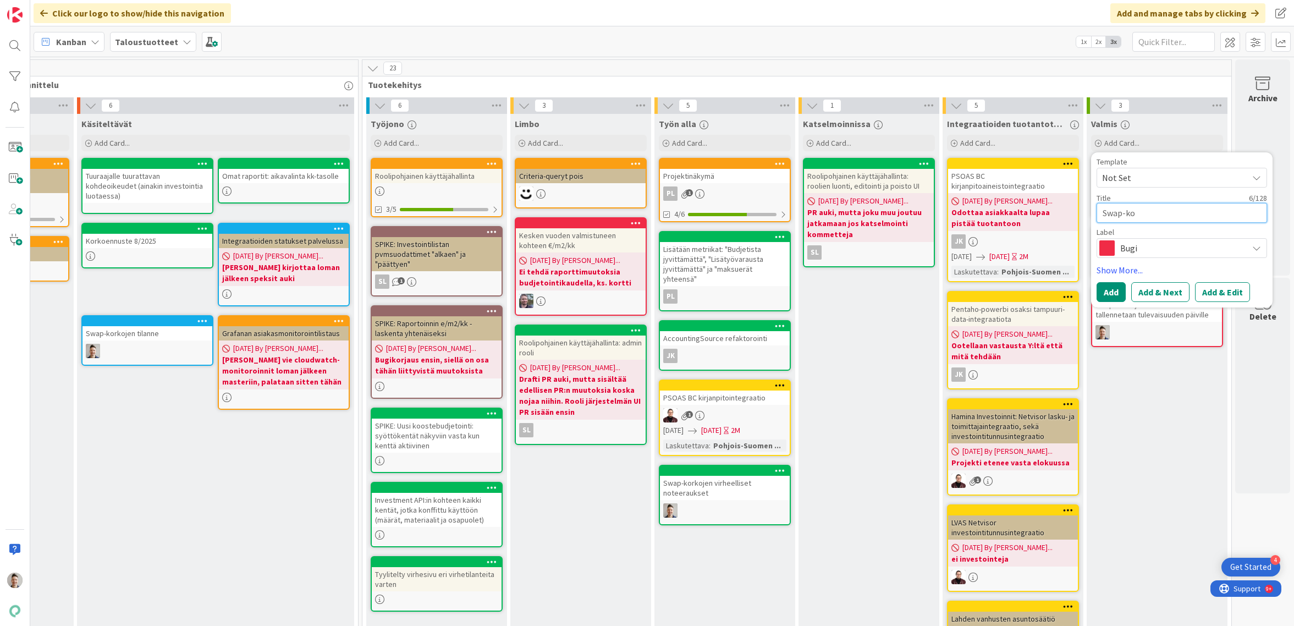
type textarea "Swap-kor"
type textarea "x"
type textarea "Swap-kork"
type textarea "x"
type textarea "Swap-korko"
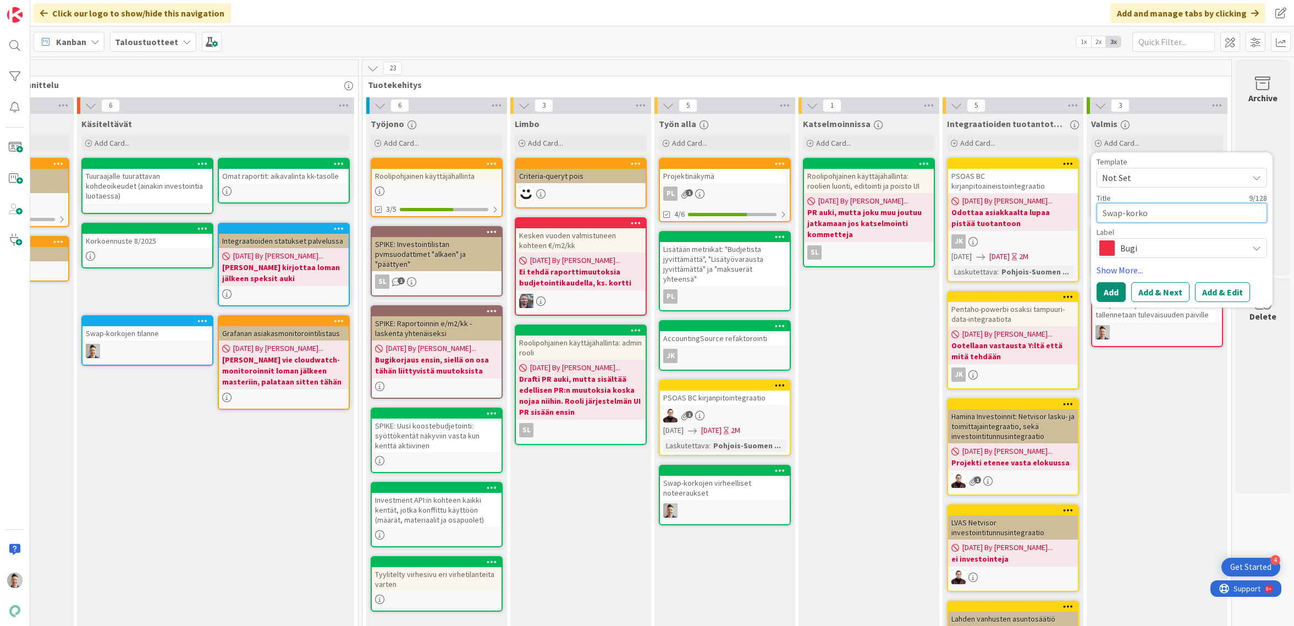
type textarea "x"
type textarea "Swap-korkoj"
type textarea "x"
type textarea "Swap-korkoje"
type textarea "x"
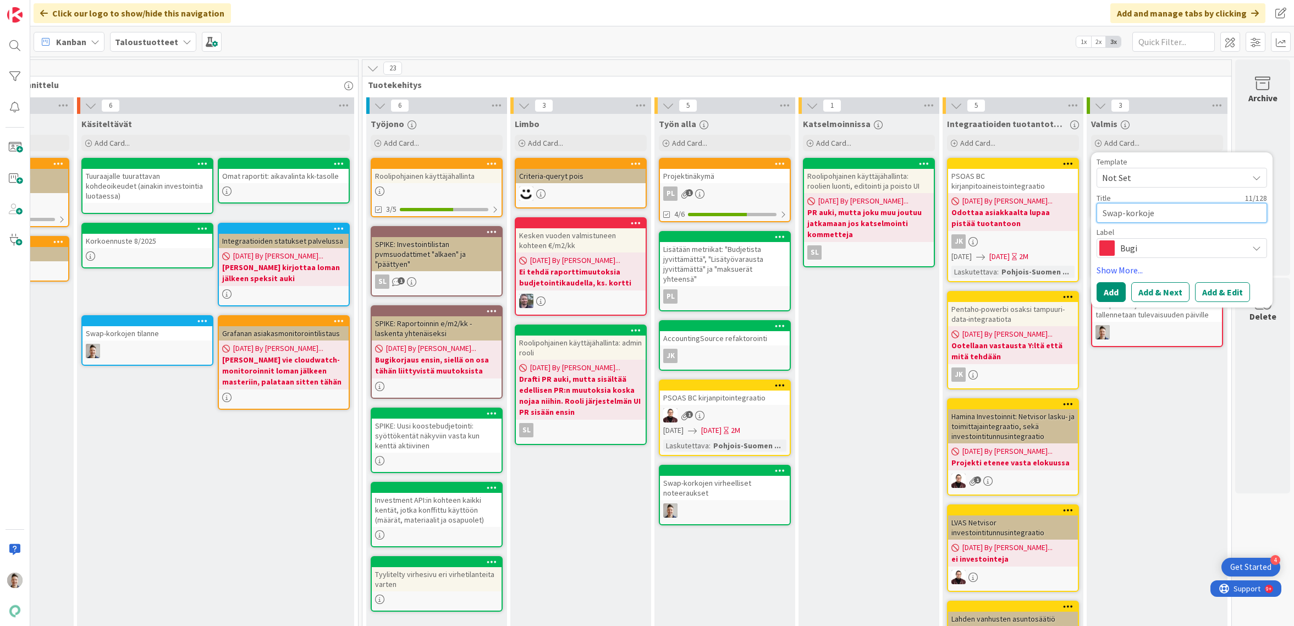
type textarea "Swap-korkojen"
type textarea "x"
type textarea "Swap-korkojen"
type textarea "x"
type textarea "Swap-korkojen k"
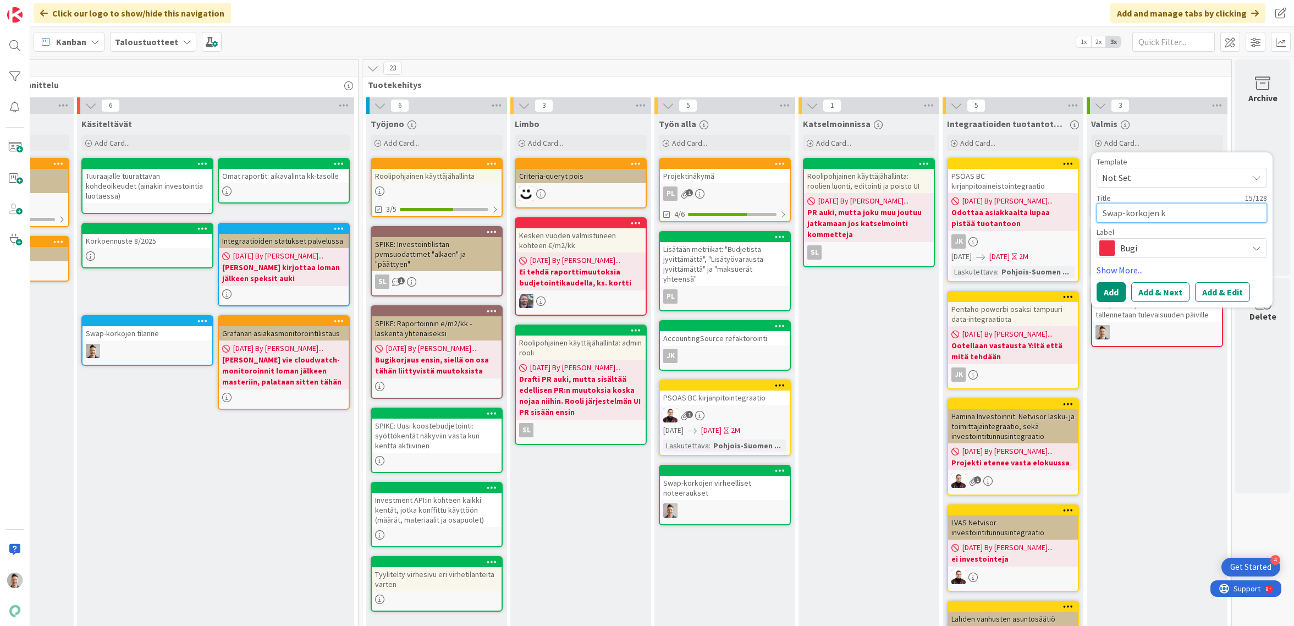
type textarea "x"
type textarea "Swap-korkojen ku"
type textarea "x"
type textarea "Swap-korkojen kuu"
type textarea "x"
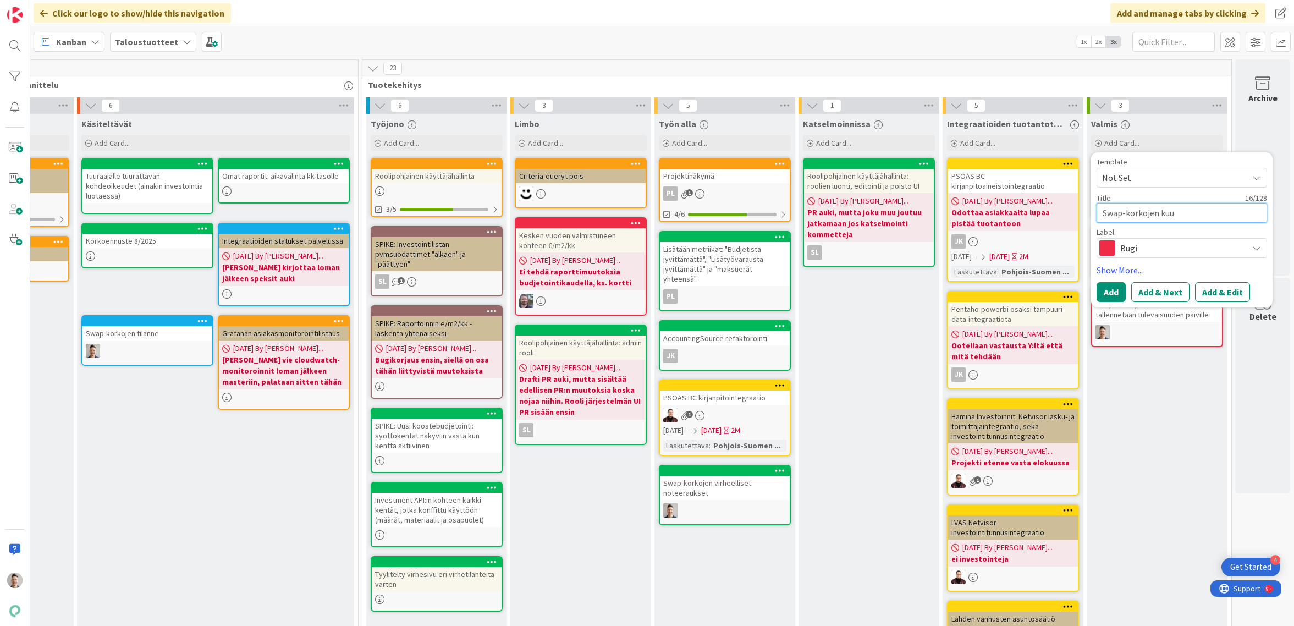
type textarea "Swap-korkojen kuun"
type textarea "x"
type textarea "Swap-korkojen kuun"
type textarea "x"
type textarea "Swap-korkojen kuun v"
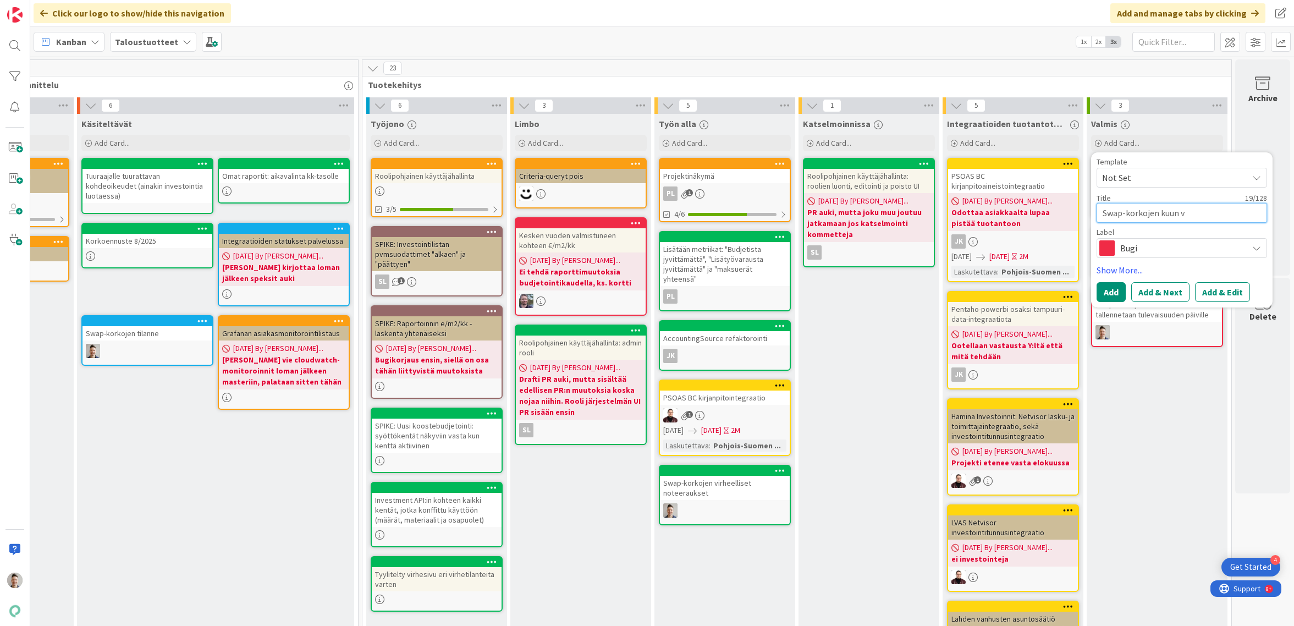
type textarea "x"
type textarea "Swap-korkojen kuun vi"
type textarea "x"
type textarea "Swap-korkojen kuun vii"
type textarea "x"
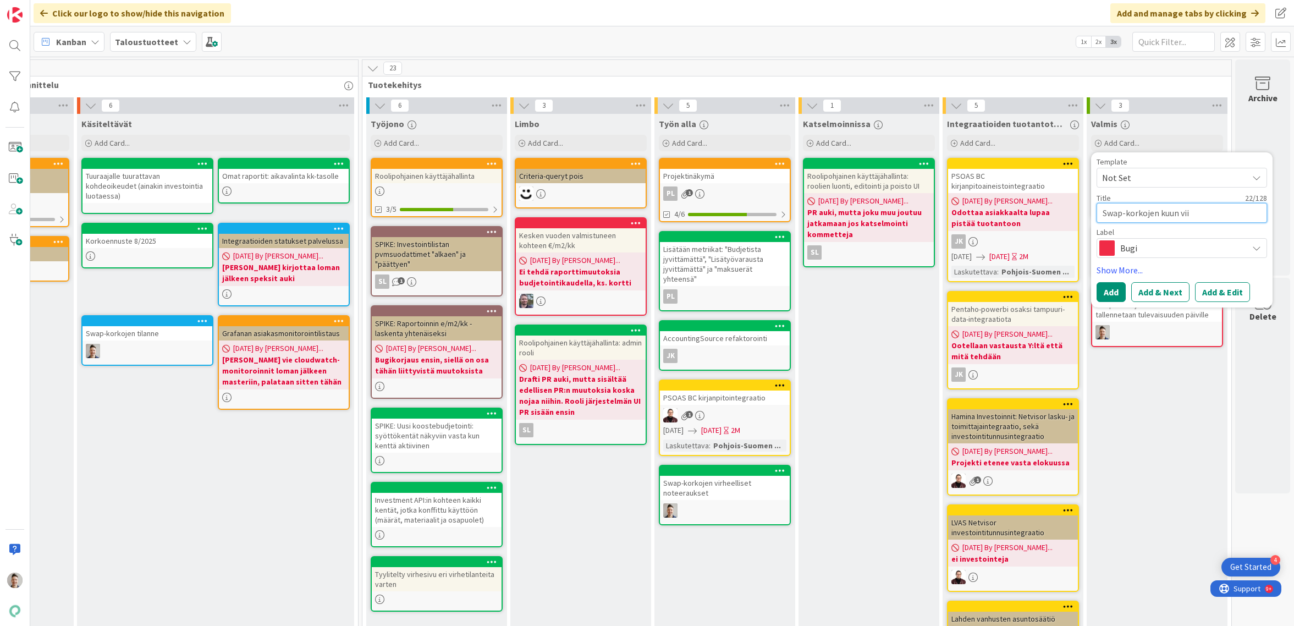
type textarea "Swap-korkojen kuun viim"
type textarea "x"
type textarea "Swap-korkojen kuun viime"
type textarea "x"
type textarea "Swap-korkojen kuun viimei"
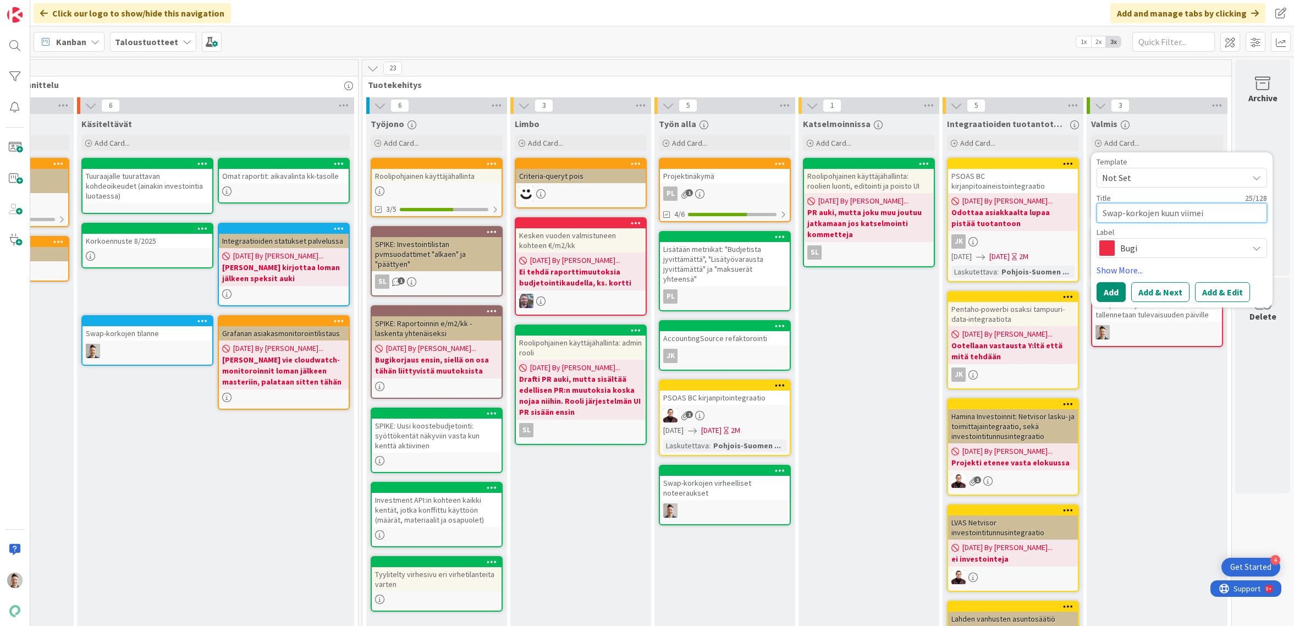
type textarea "x"
type textarea "Swap-korkojen kuun viimeis"
type textarea "x"
type textarea "Swap-korkojen kuun viimeist"
type textarea "x"
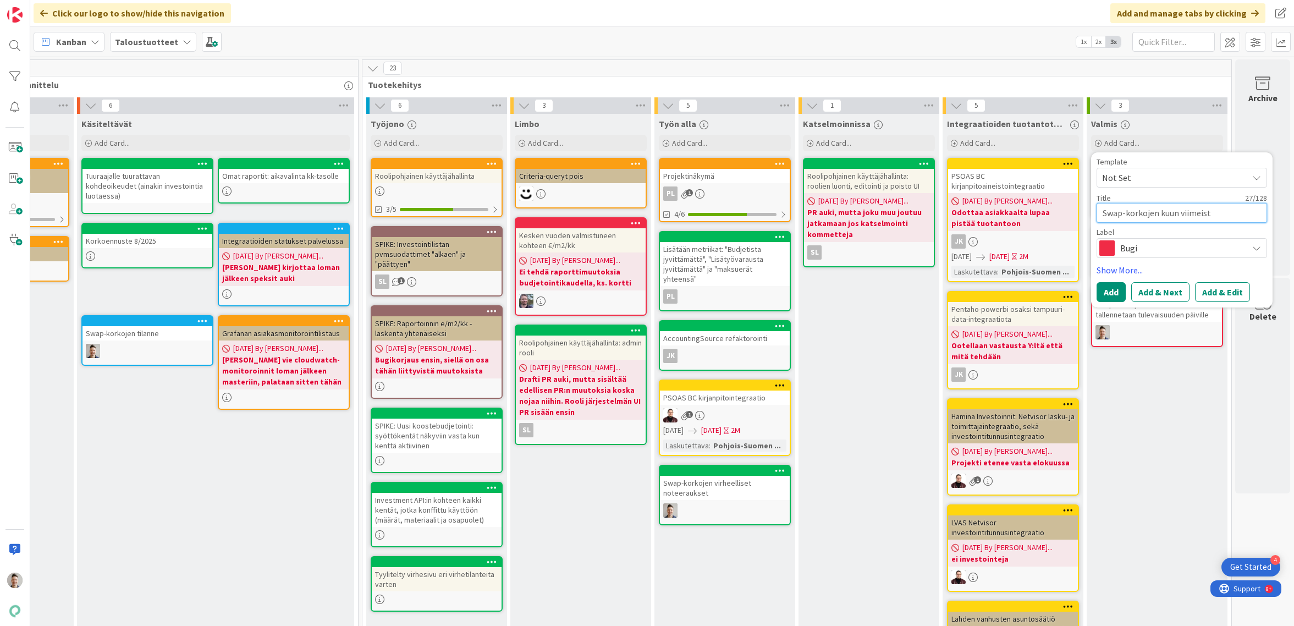
type textarea "Swap-korkojen kuun viimeiste"
type textarea "x"
type textarea "Swap-korkojen kuun viimeisten"
type textarea "x"
type textarea "Swap-korkojen kuun viimeisten"
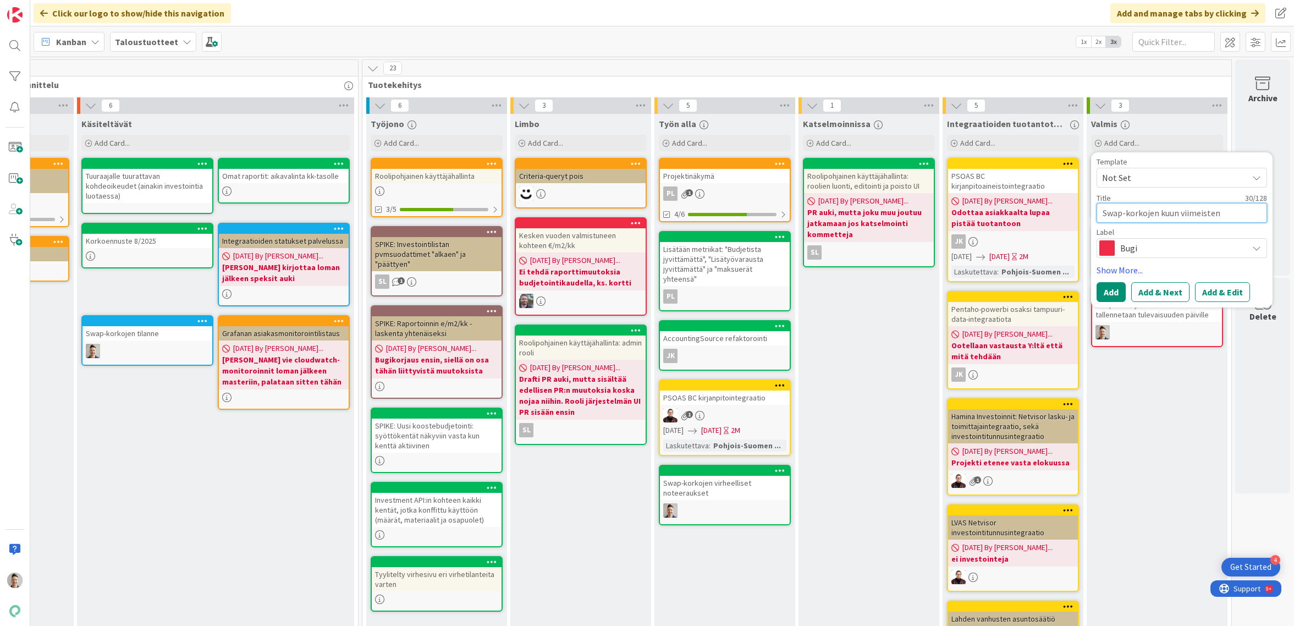
type textarea "x"
type textarea "Swap-korkojen kuun viimeisten p"
type textarea "x"
type textarea "Swap-korkojen kuun viimeisten päi"
type textarea "x"
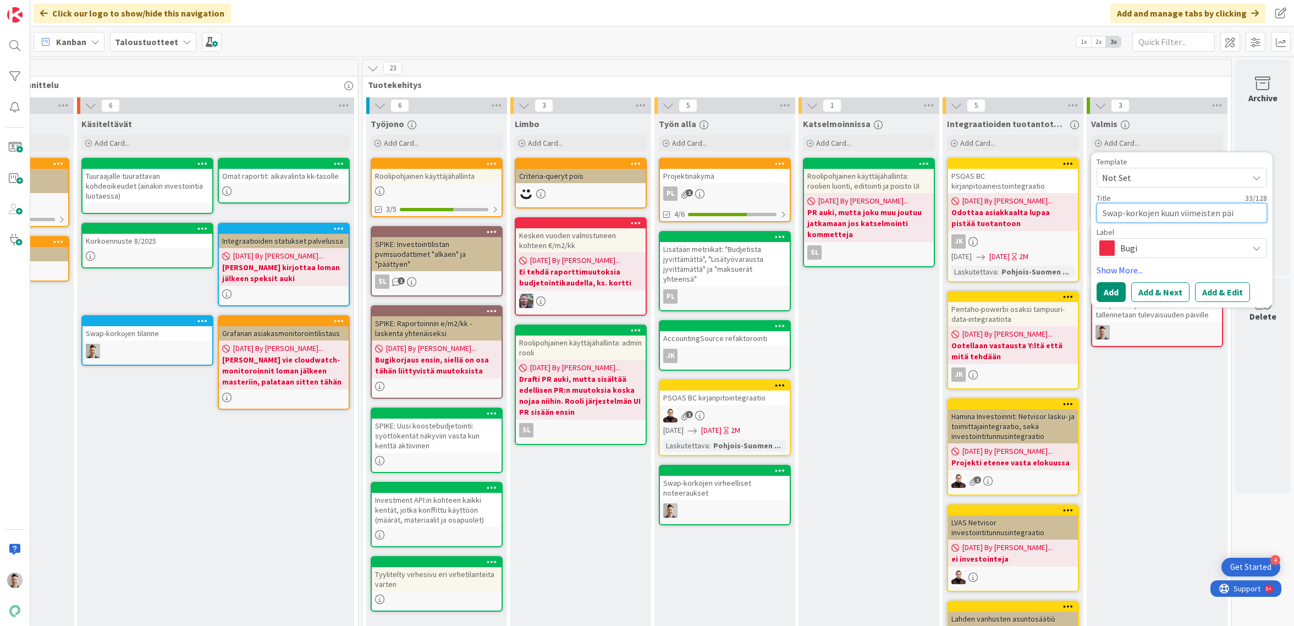
type textarea "Swap-korkojen kuun viimeisten päiv"
type textarea "x"
type textarea "Swap-korkojen kuun viimeisten päivi"
type textarea "x"
type textarea "Swap-korkojen kuun viimeisten päivie"
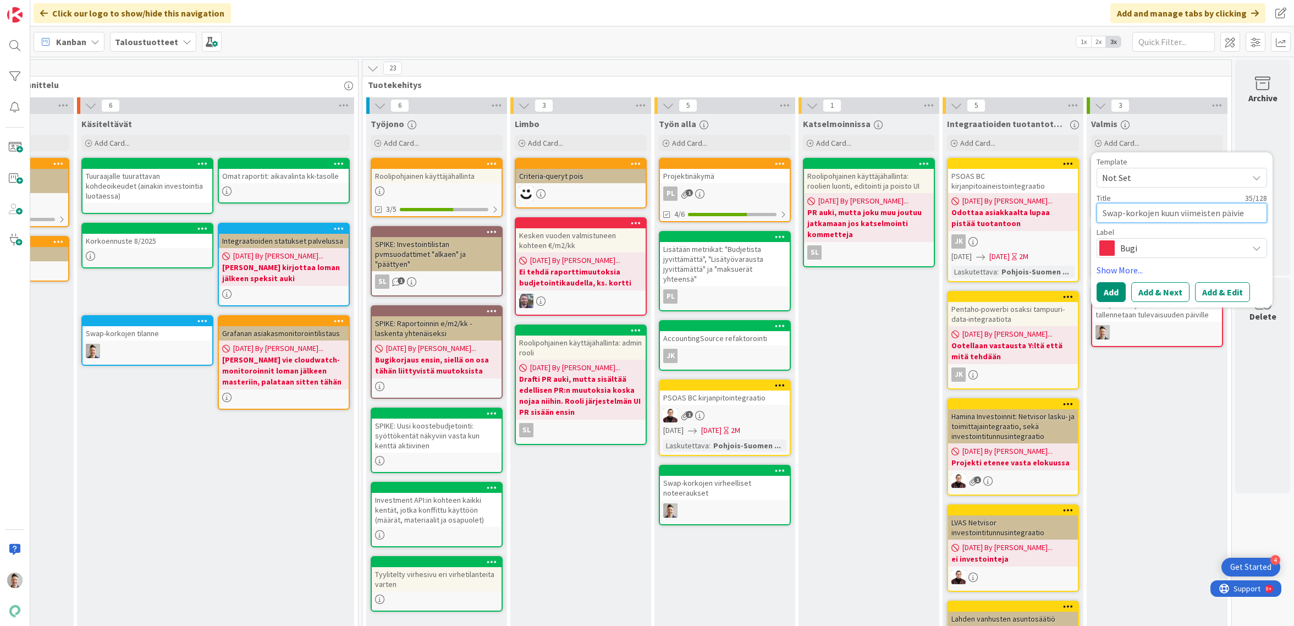
type textarea "x"
type textarea "Swap-korkojen kuun viimeisten päivien"
type textarea "x"
type textarea "Swap-korkojen kuun viimeisten päivien n"
type textarea "x"
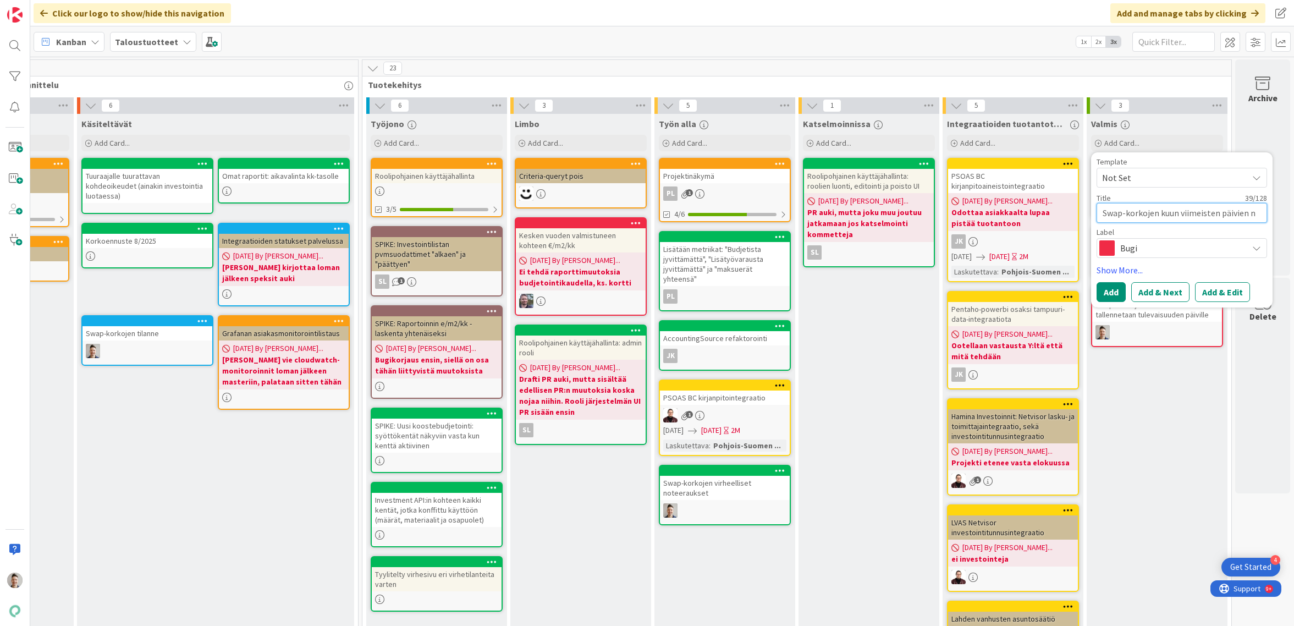
type textarea "Swap-korkojen kuun viimeisten päivien no"
type textarea "x"
type textarea "Swap-korkojen kuun viimeisten päivien not"
type textarea "x"
type textarea "Swap-korkojen kuun viimeisten päivien note"
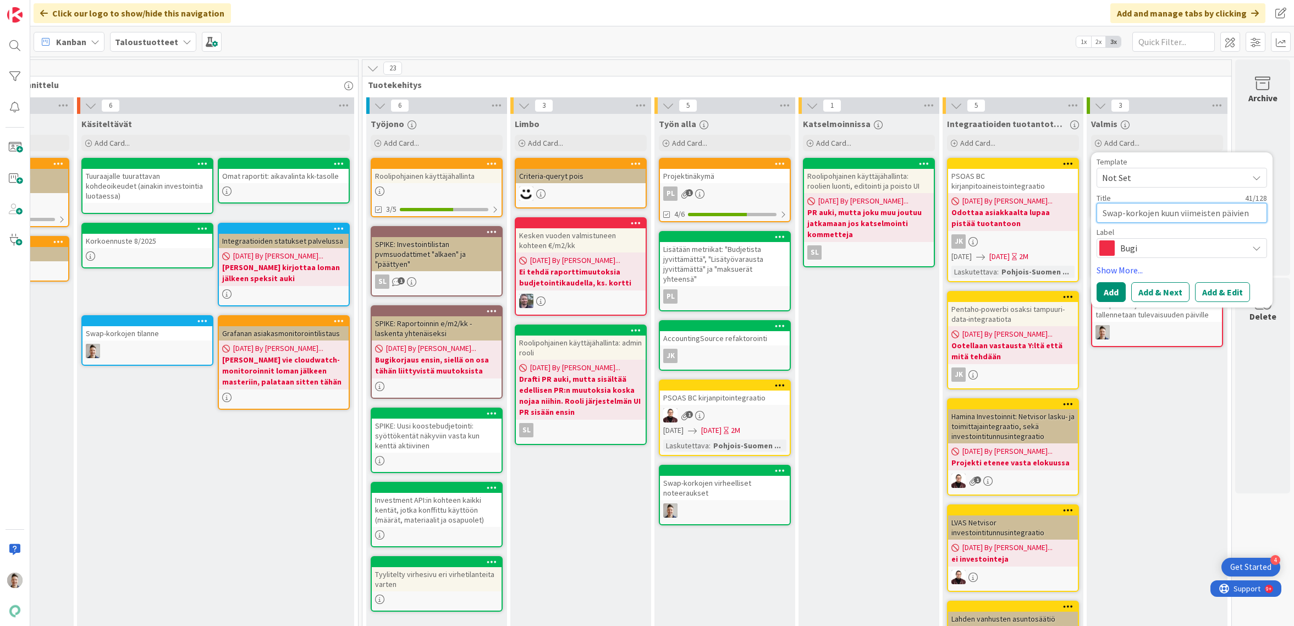
type textarea "x"
type textarea "Swap-korkojen kuun viimeisten päivien notee"
type textarea "x"
type textarea "Swap-korkojen kuun viimeisten päivien noteer"
type textarea "x"
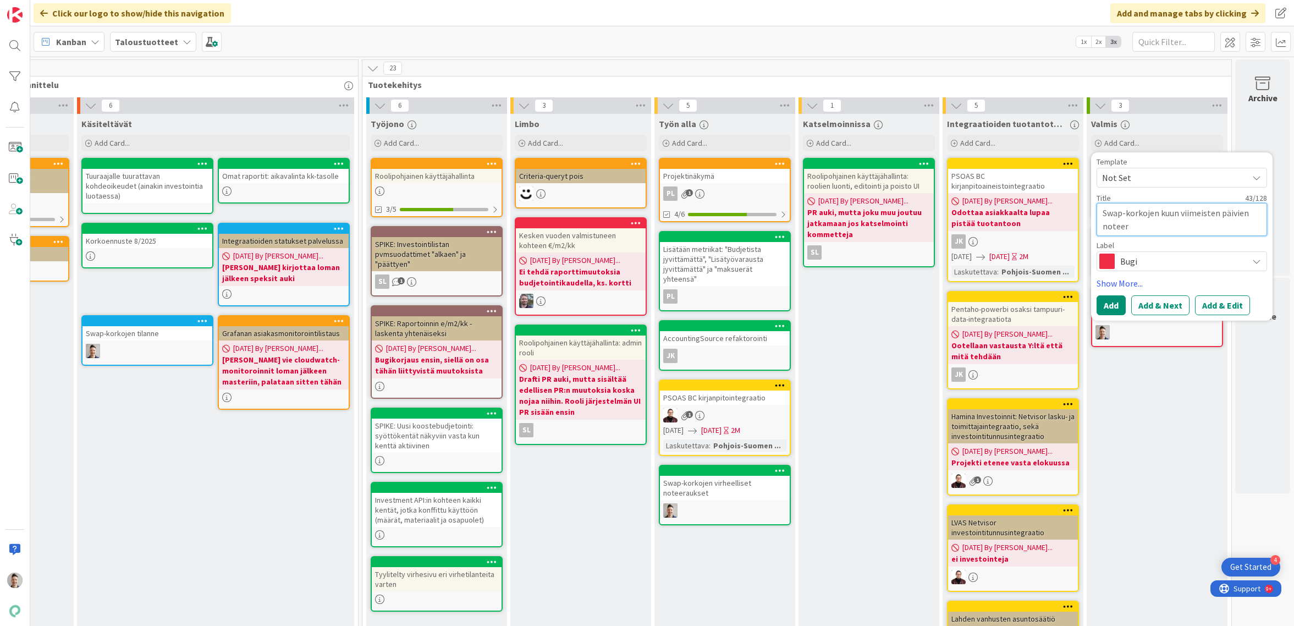
type textarea "Swap-korkojen kuun viimeisten päivien noteera"
type textarea "x"
type textarea "Swap-korkojen kuun viimeisten päivien noteerau"
type textarea "x"
type textarea "Swap-korkojen kuun viimeisten päivien noteerauk"
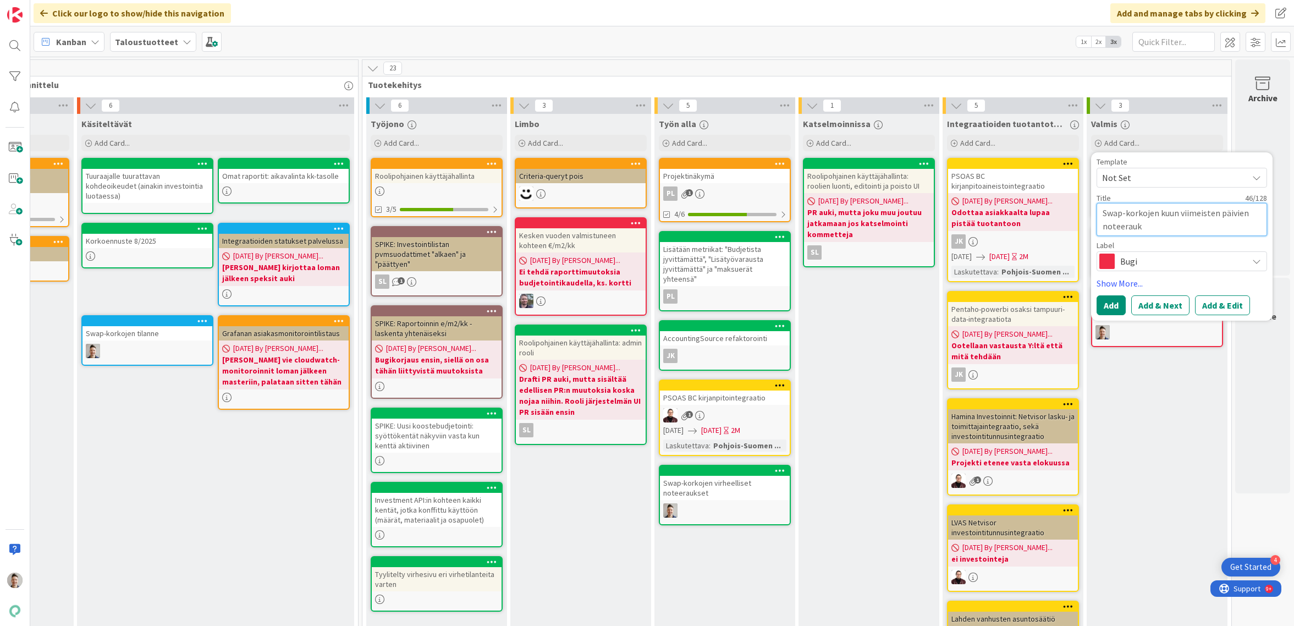
type textarea "x"
type textarea "Swap-korkojen kuun viimeisten päivien noteerauks"
type textarea "x"
type textarea "Swap-korkojen kuun viimeisten päivien noteeraukse"
type textarea "x"
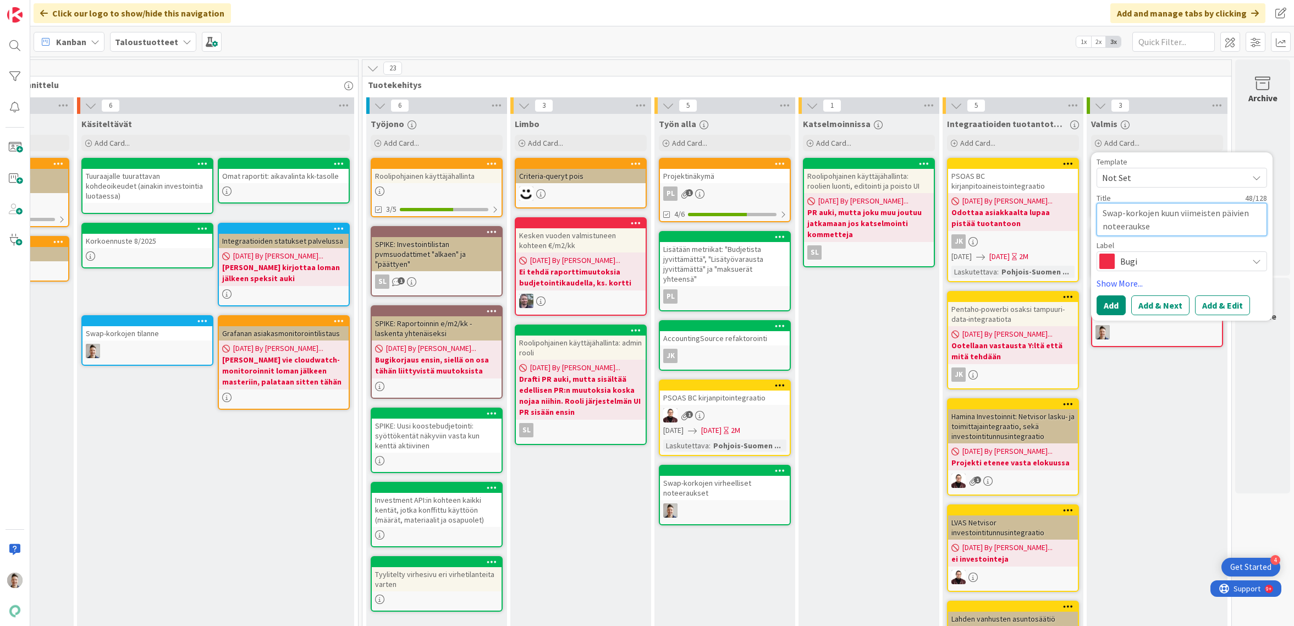
type textarea "Swap-korkojen kuun viimeisten päivien noteeraukset"
type textarea "x"
type textarea "Swap-korkojen kuun viimeisten päivien noteeraukset"
type textarea "x"
type textarea "Swap-korkojen kuun viimeisten päivien noteeraukset I"
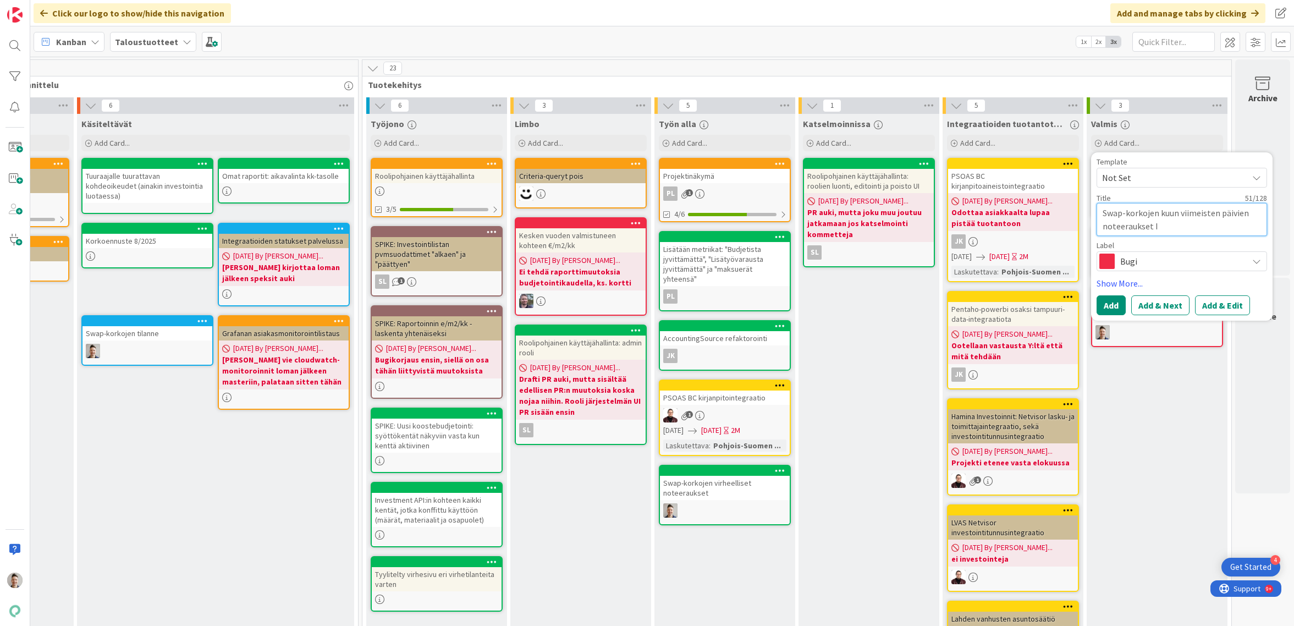
type textarea "x"
type textarea "Swap-korkojen kuun viimeisten päivien noteeraukset In"
type textarea "x"
type textarea "Swap-korkojen kuun viimeisten päivien noteeraukset Int"
type textarea "x"
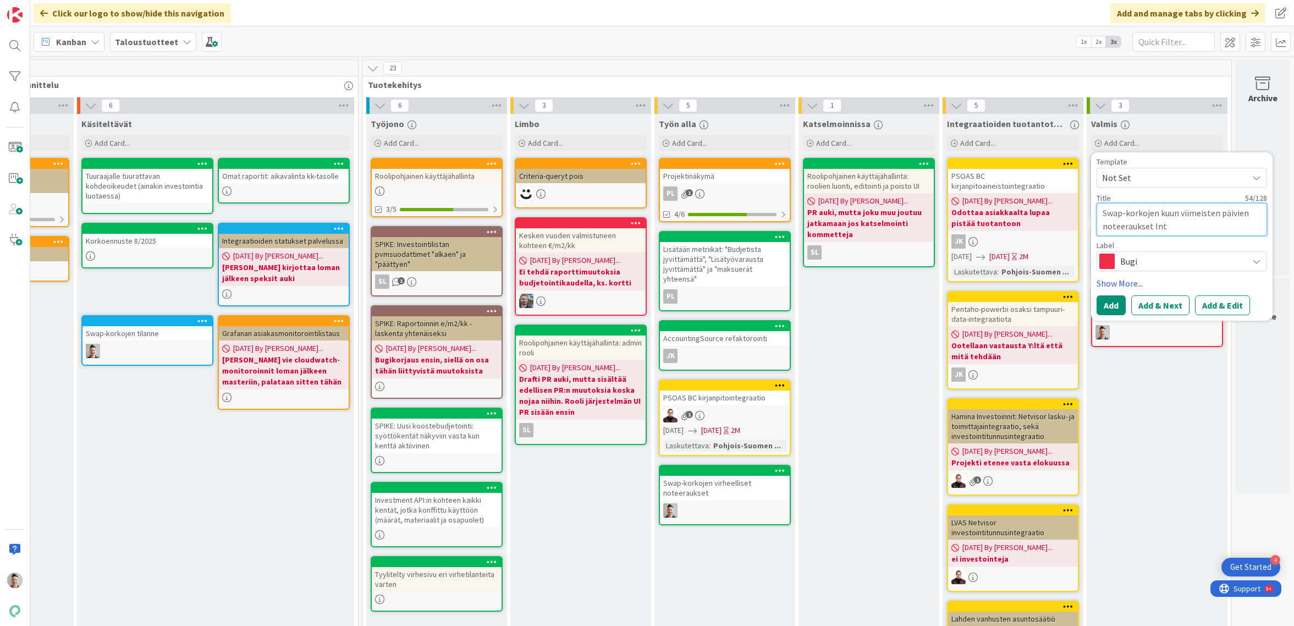
type textarea "Swap-korkojen kuun viimeisten päivien noteeraukset Inte"
type textarea "x"
type textarea "Swap-korkojen kuun viimeisten päivien noteeraukset Inter"
type textarea "x"
type textarea "Swap-korkojen kuun viimeisten päivien noteeraukset Intere"
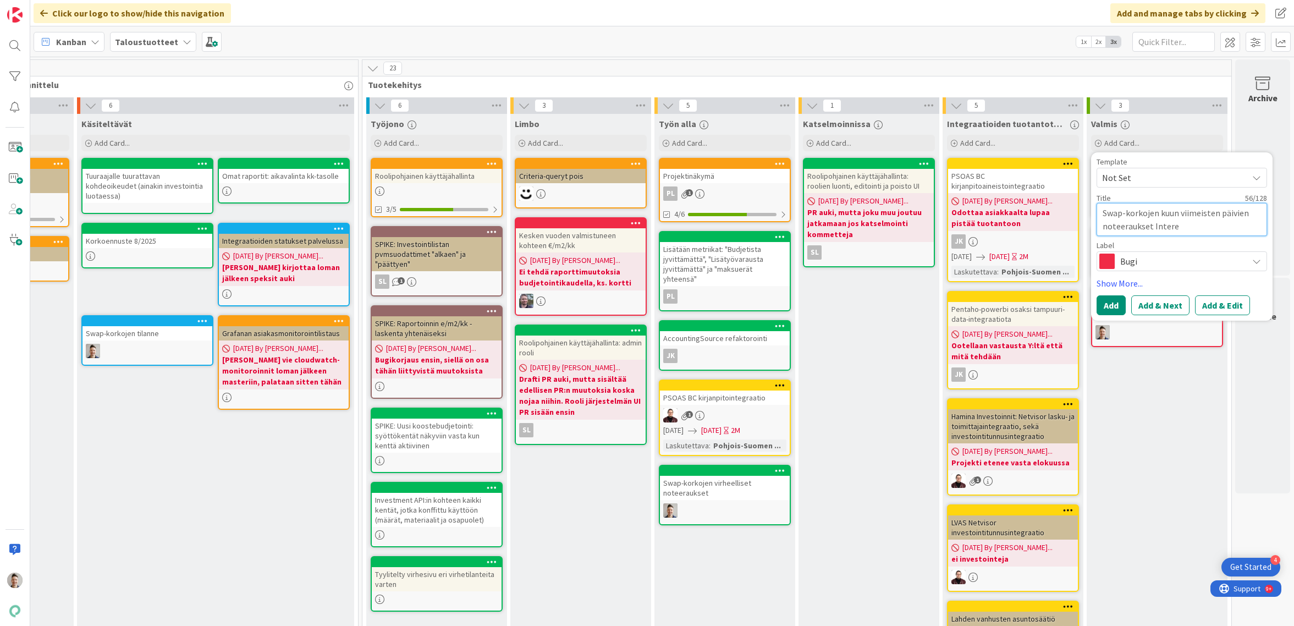
type textarea "x"
type textarea "Swap-korkojen kuun viimeisten päivien noteeraukset Interes"
type textarea "x"
type textarea "Swap-korkojen kuun viimeisten päivien noteeraukset Interest"
type textarea "x"
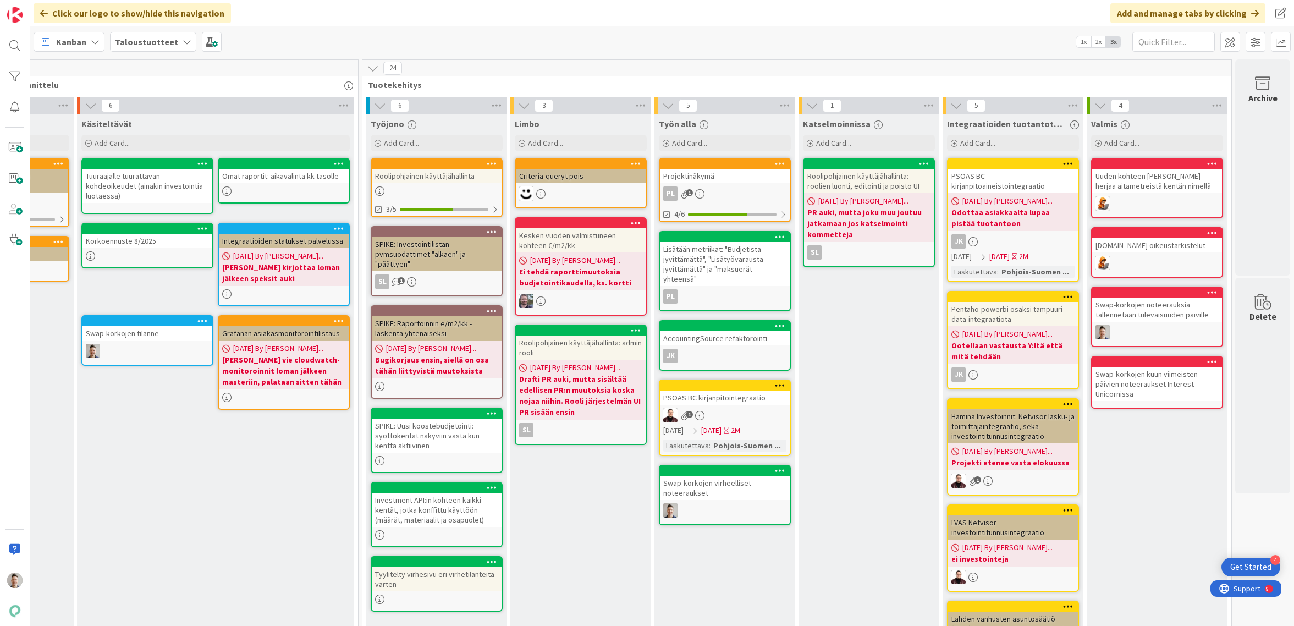
click at [1159, 393] on div "Swap-korkojen kuun viimeisten päivien noteeraukset Interest Unicornissa" at bounding box center [1157, 384] width 130 height 34
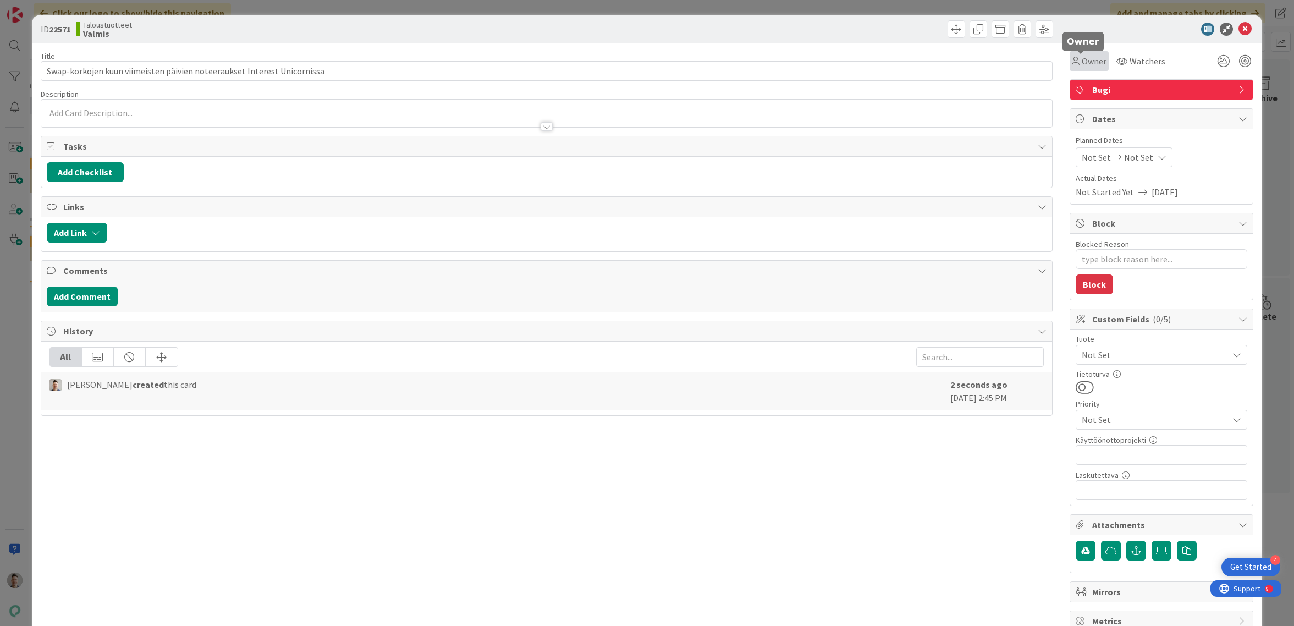
click at [1090, 60] on span "Owner" at bounding box center [1094, 60] width 25 height 13
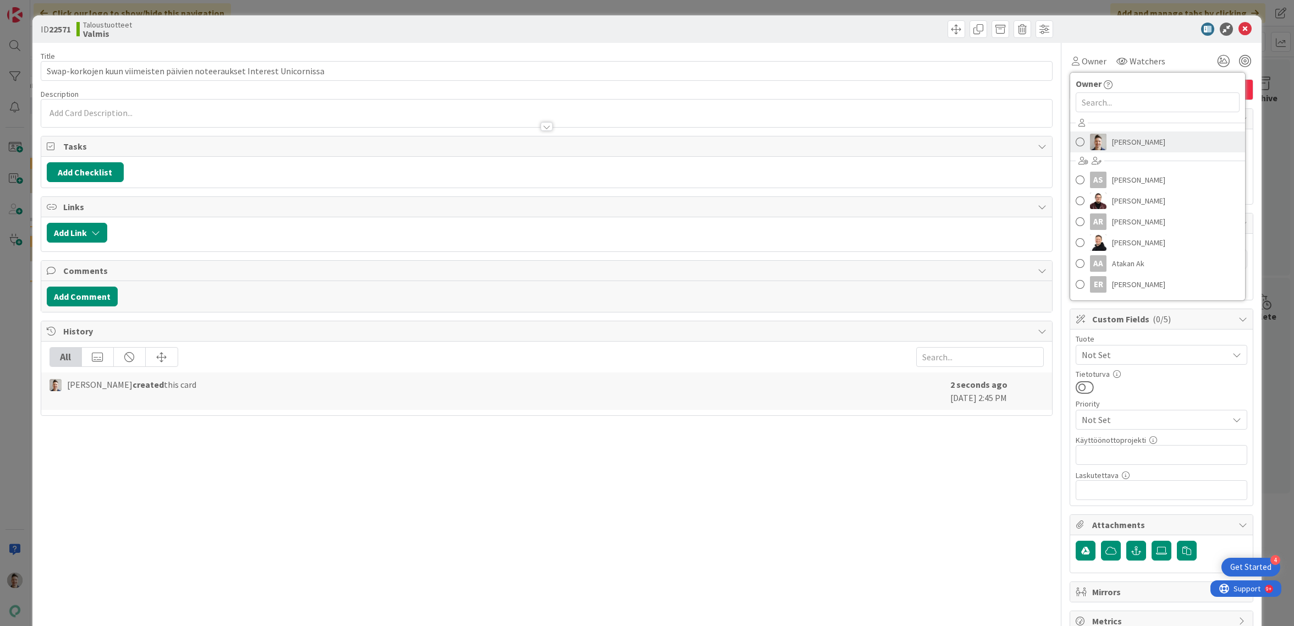
drag, startPoint x: 1124, startPoint y: 149, endPoint x: 1148, endPoint y: 117, distance: 39.7
click at [1125, 149] on span "[PERSON_NAME]" at bounding box center [1138, 142] width 53 height 17
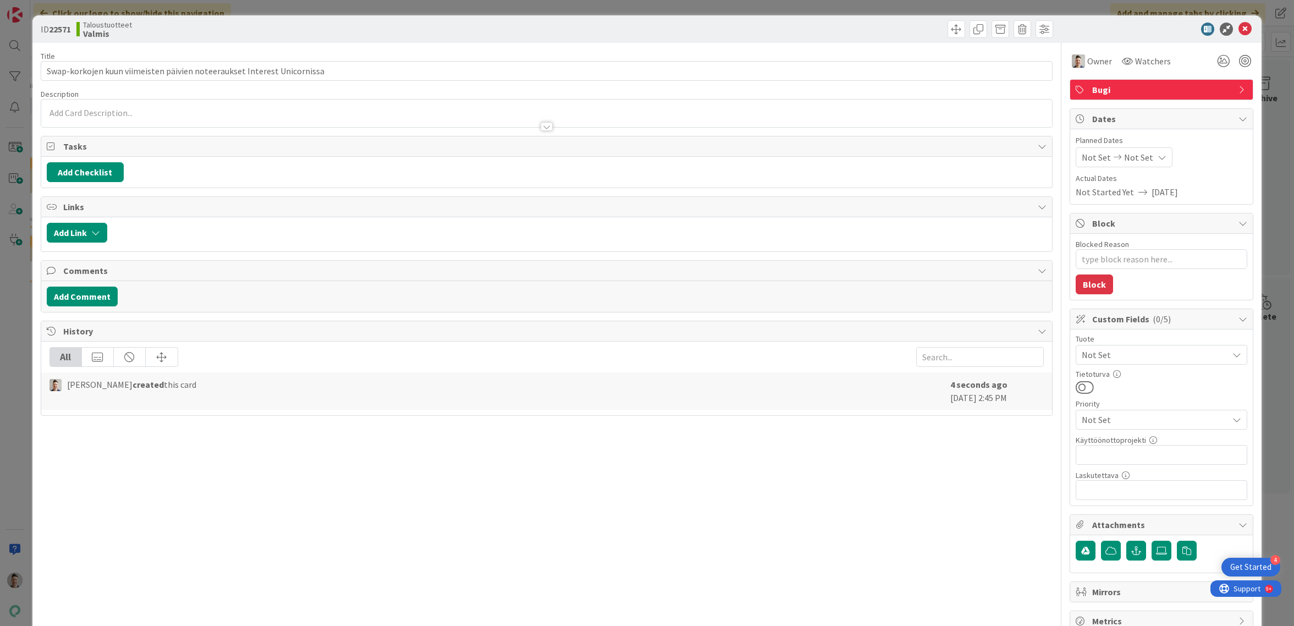
drag, startPoint x: 1170, startPoint y: 35, endPoint x: 1198, endPoint y: 35, distance: 28.1
click at [1170, 35] on div at bounding box center [1156, 29] width 195 height 13
click at [1245, 32] on div at bounding box center [1156, 29] width 195 height 13
click at [1239, 31] on icon at bounding box center [1245, 29] width 13 height 13
